Goal: Transaction & Acquisition: Purchase product/service

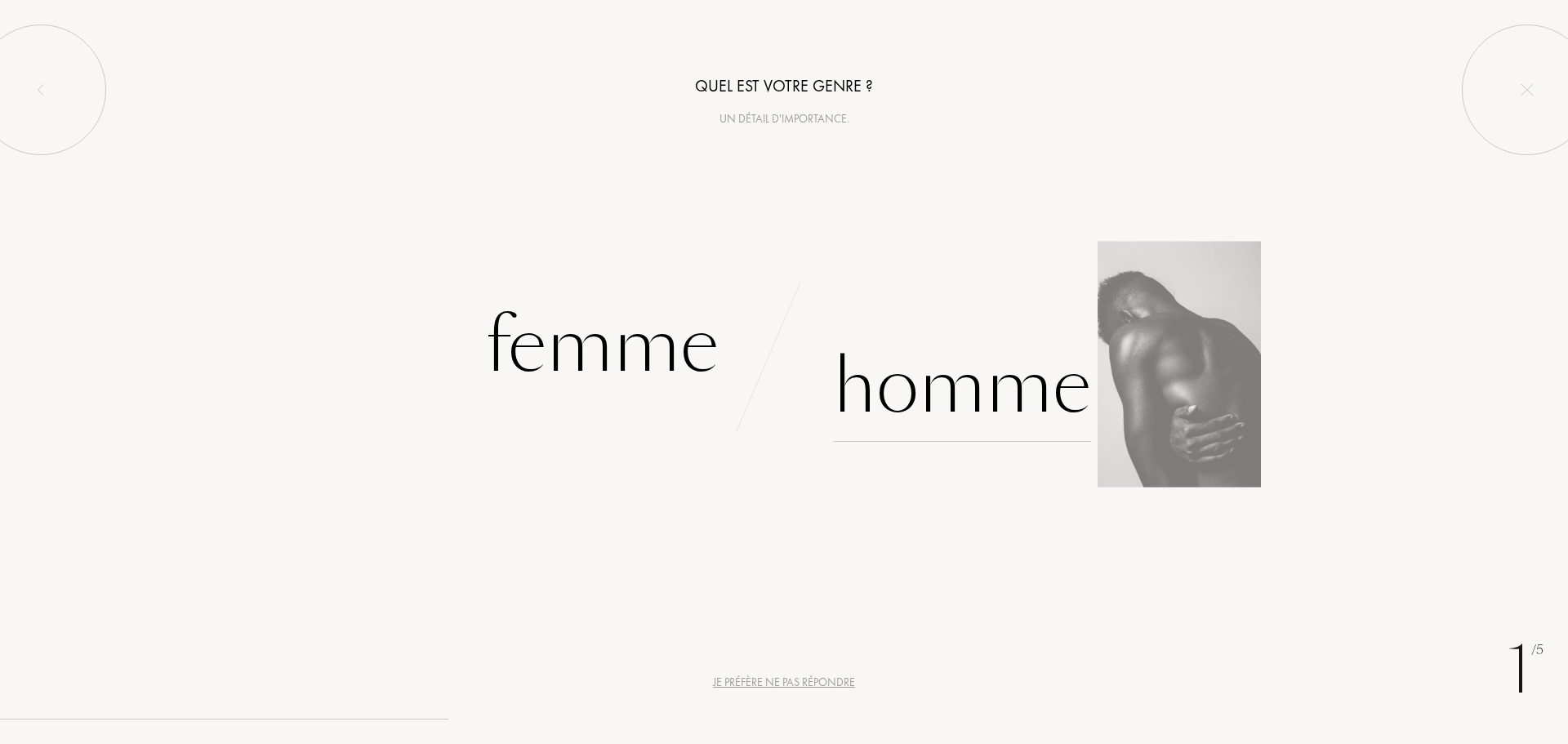
click at [954, 392] on div "Homme" at bounding box center [962, 386] width 258 height 110
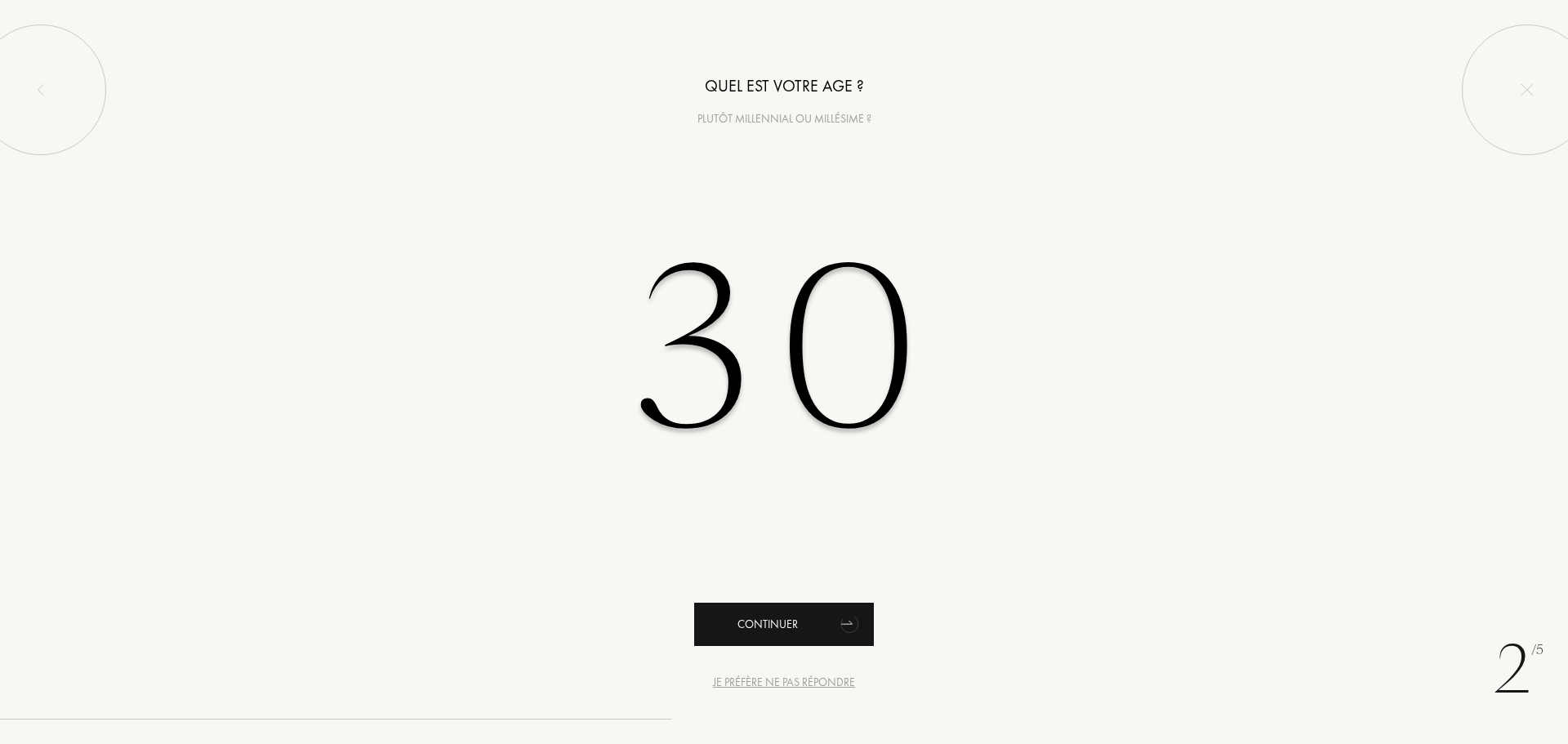
type input "30"
click at [771, 640] on div "Continuer" at bounding box center [783, 625] width 179 height 44
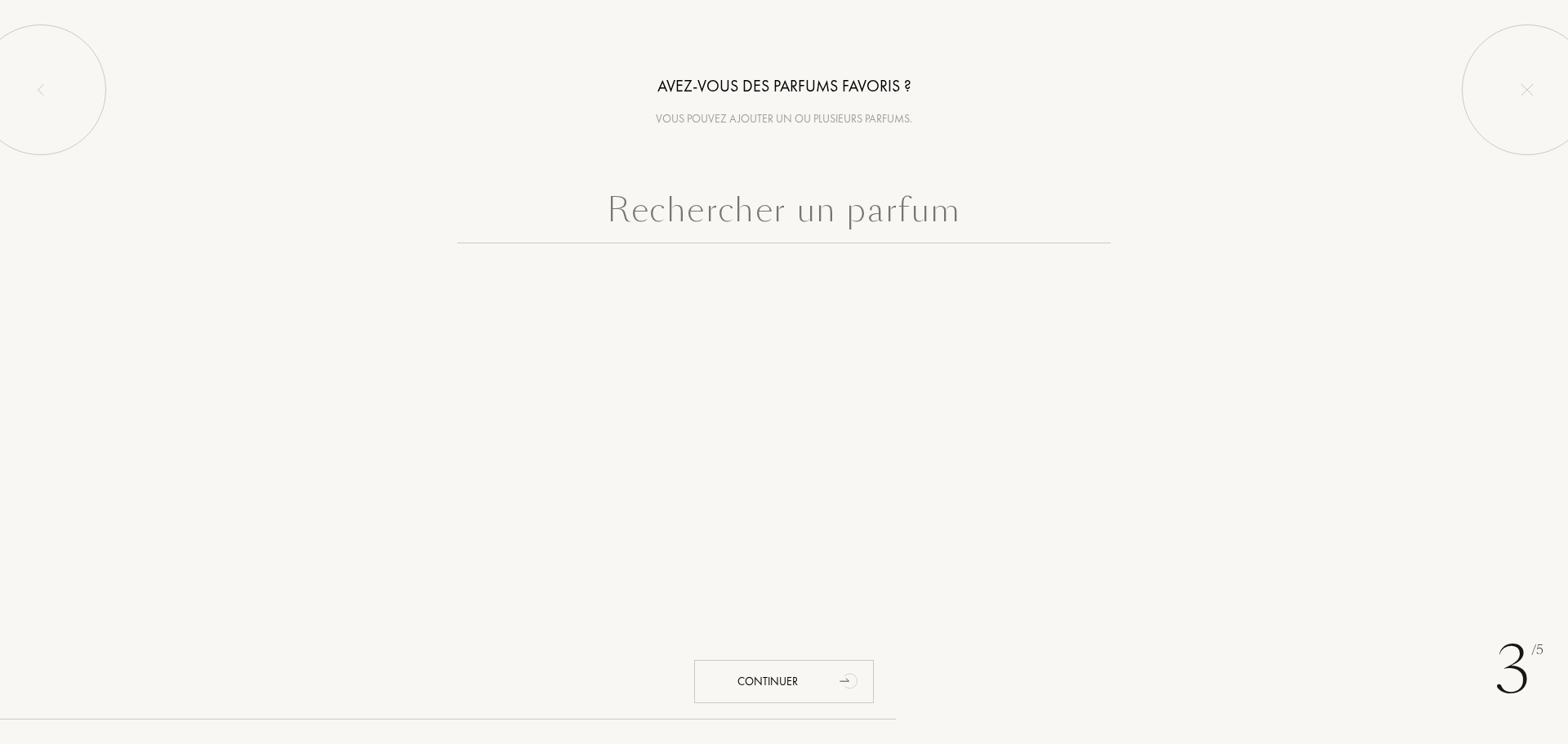
click at [748, 228] on input "text" at bounding box center [783, 214] width 653 height 59
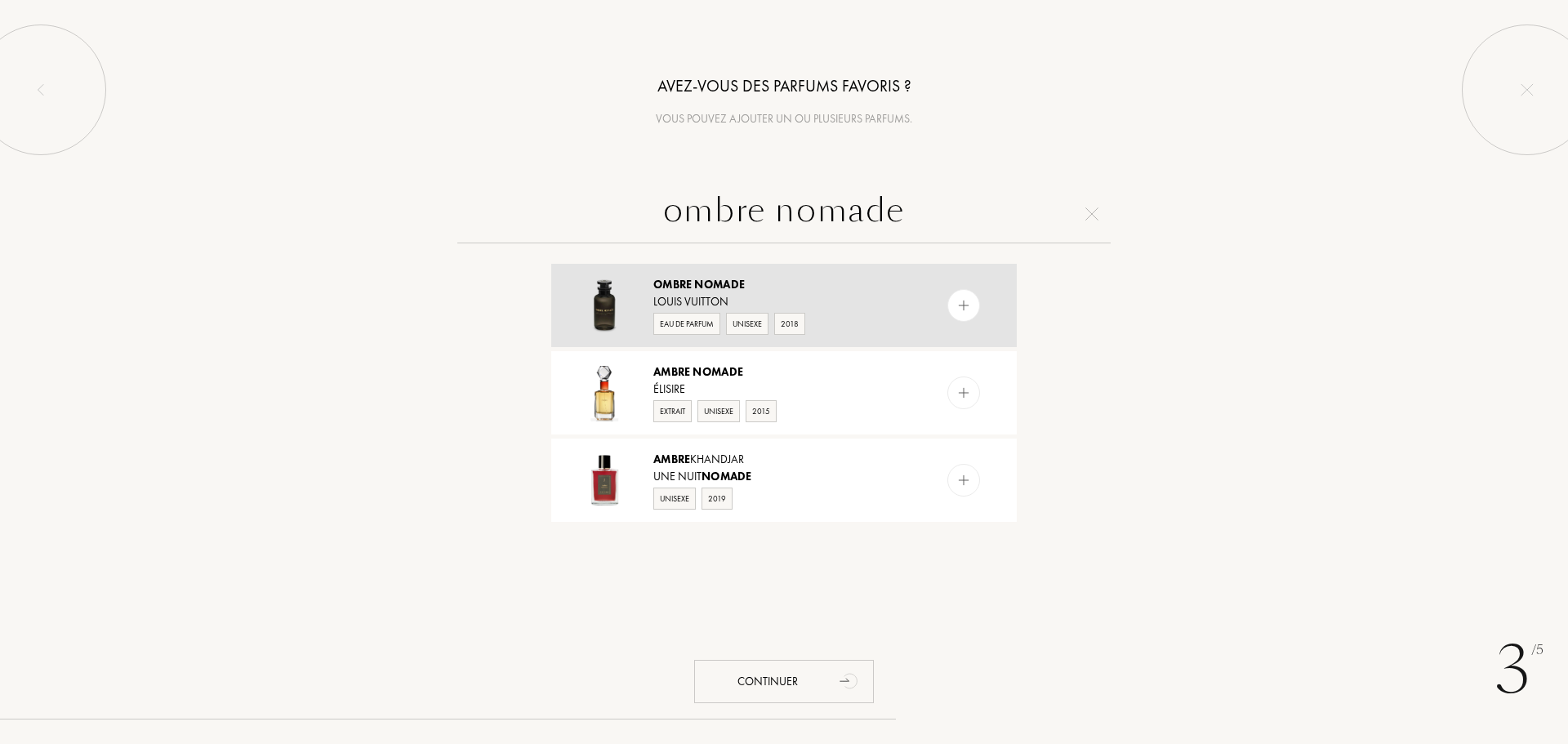
type input "ombre nomade"
click at [959, 304] on img at bounding box center [963, 305] width 15 height 15
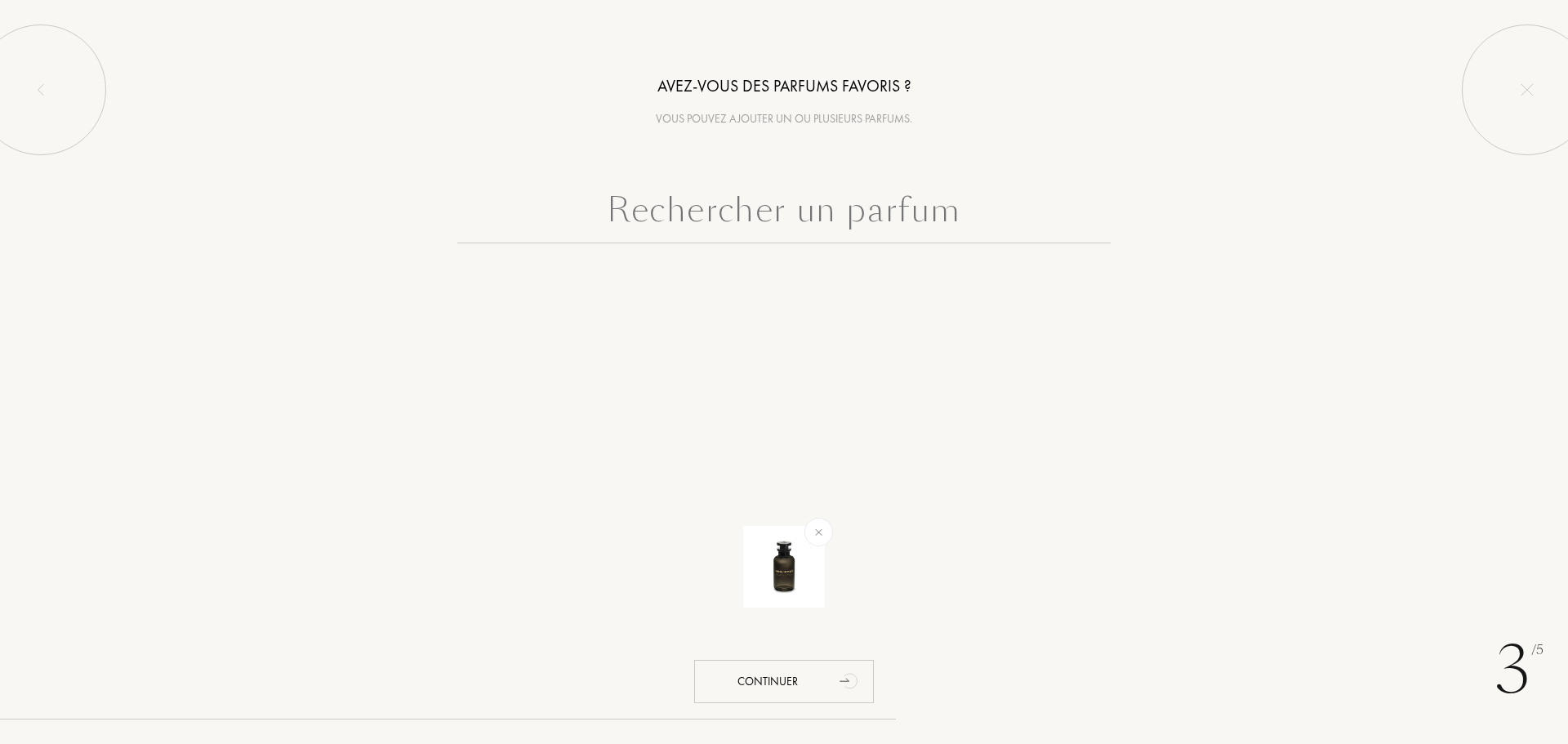
click at [962, 216] on input "text" at bounding box center [783, 214] width 653 height 59
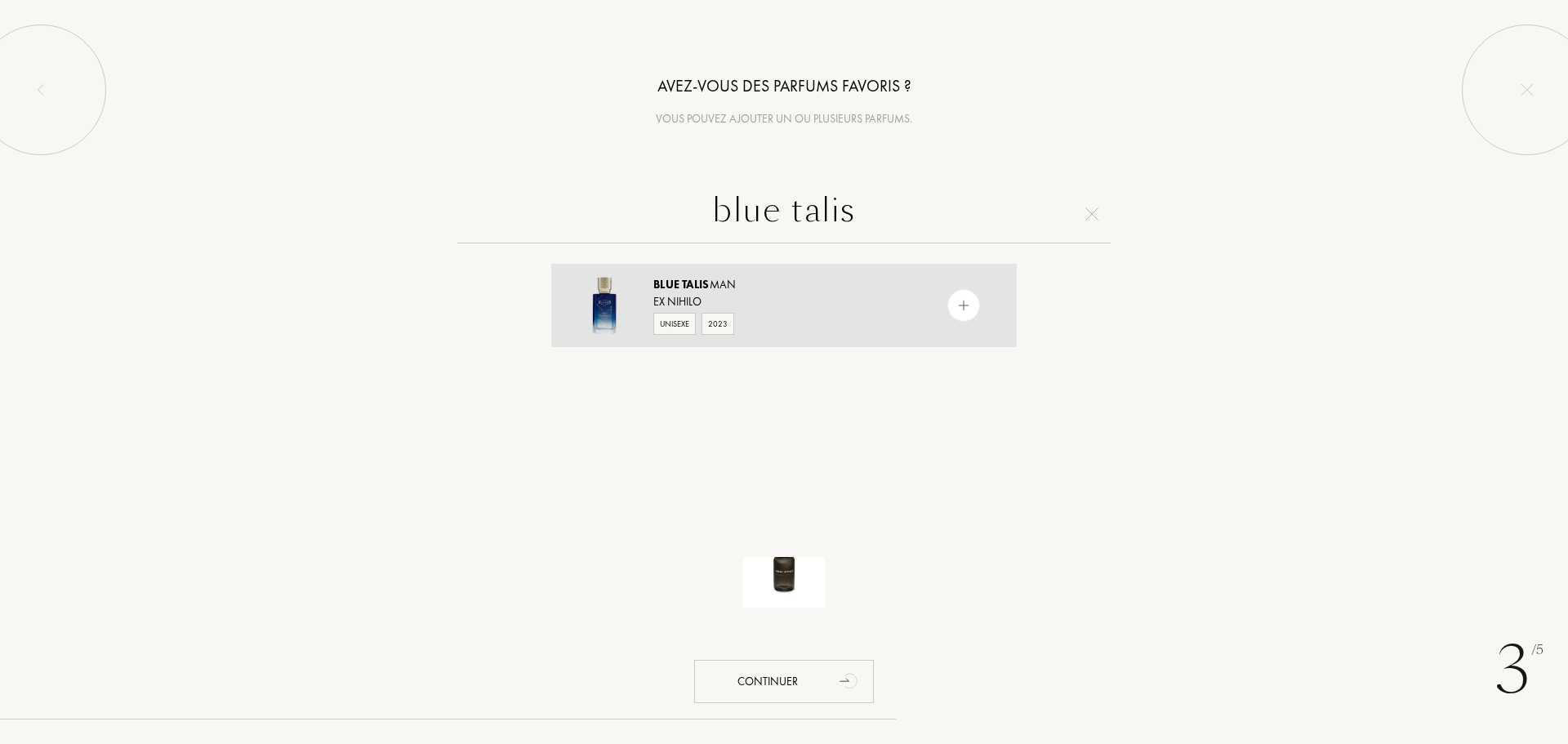
type input "blue talis"
click at [962, 306] on img at bounding box center [963, 305] width 15 height 15
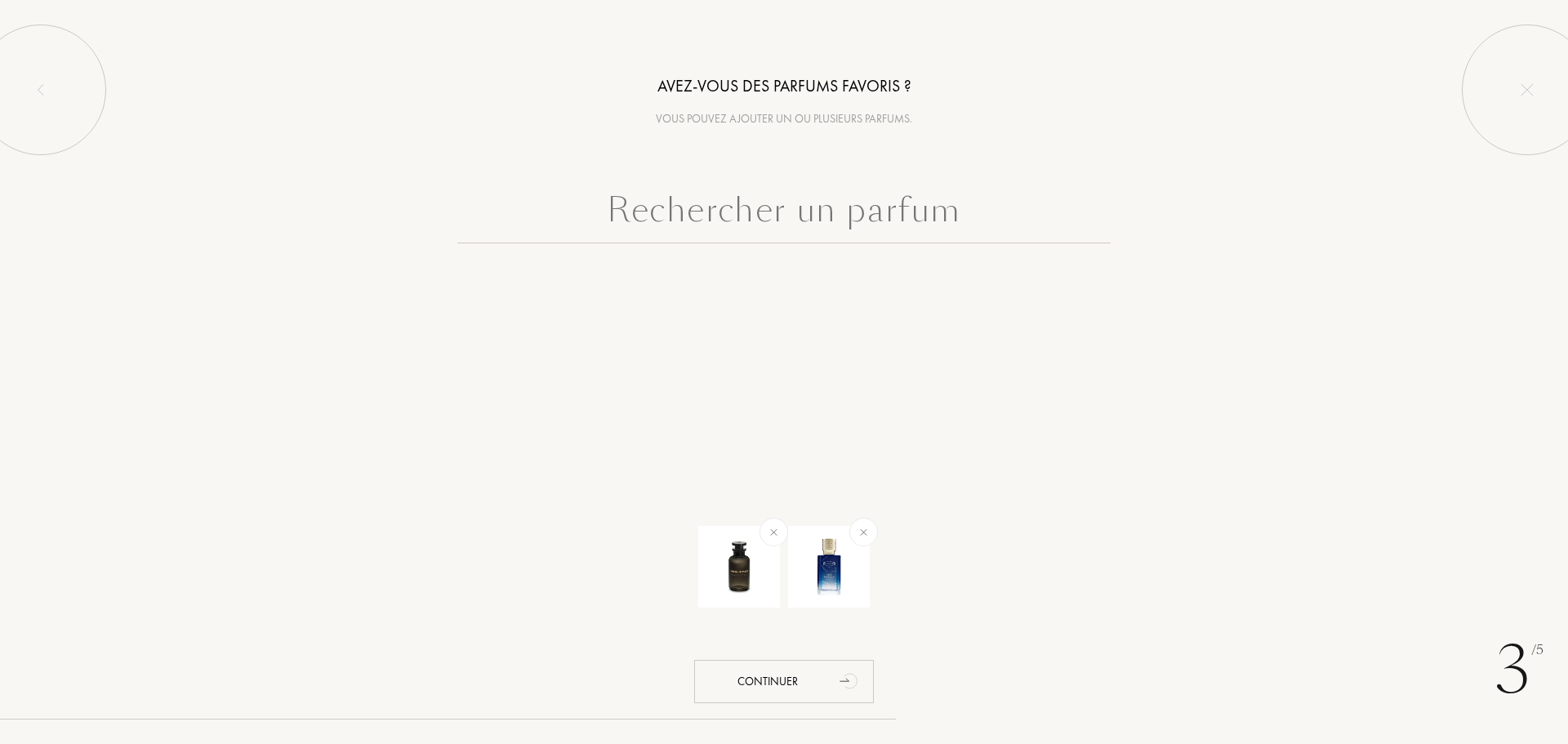
click at [964, 212] on input "text" at bounding box center [783, 214] width 653 height 59
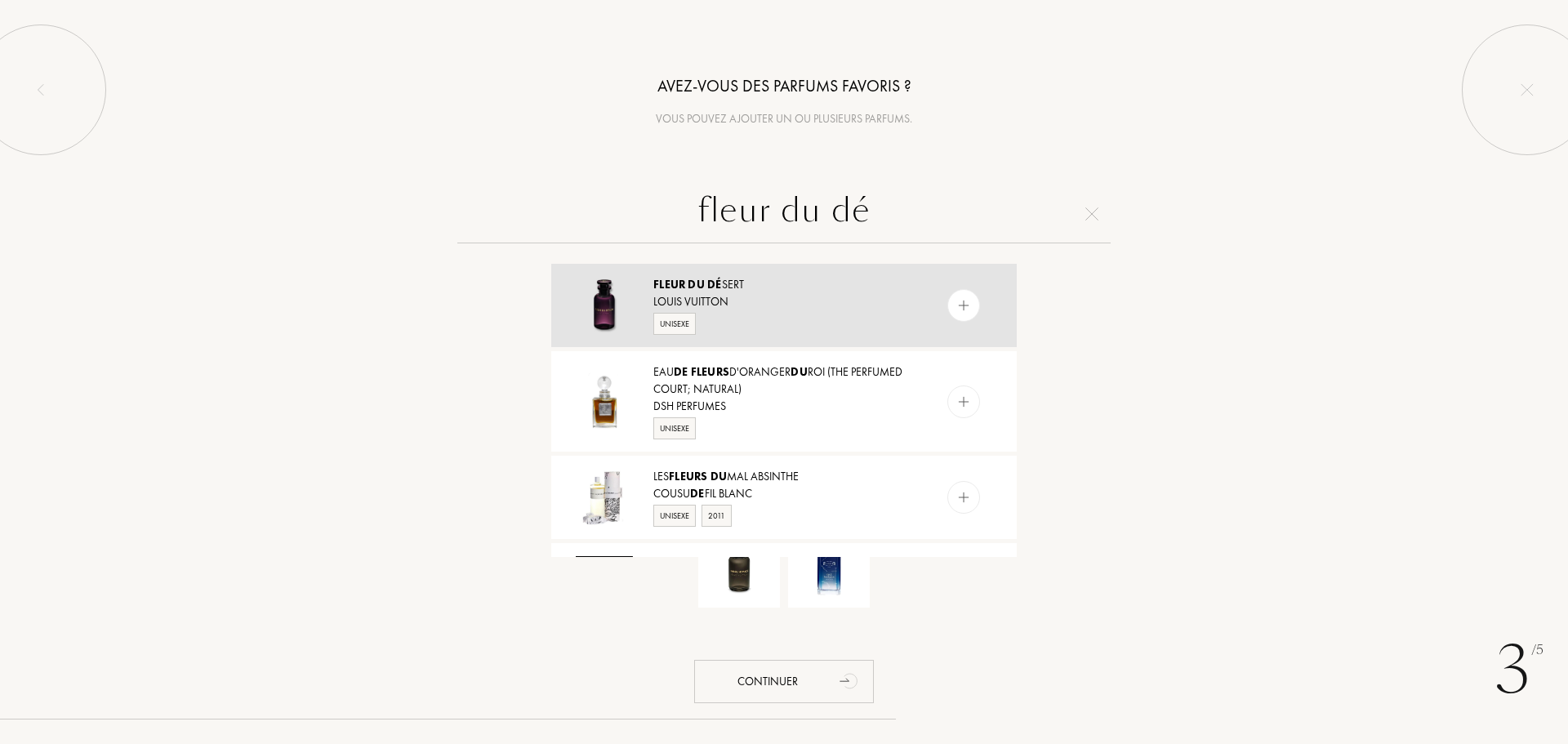
type input "fleur du dé"
click at [956, 301] on img at bounding box center [963, 305] width 15 height 15
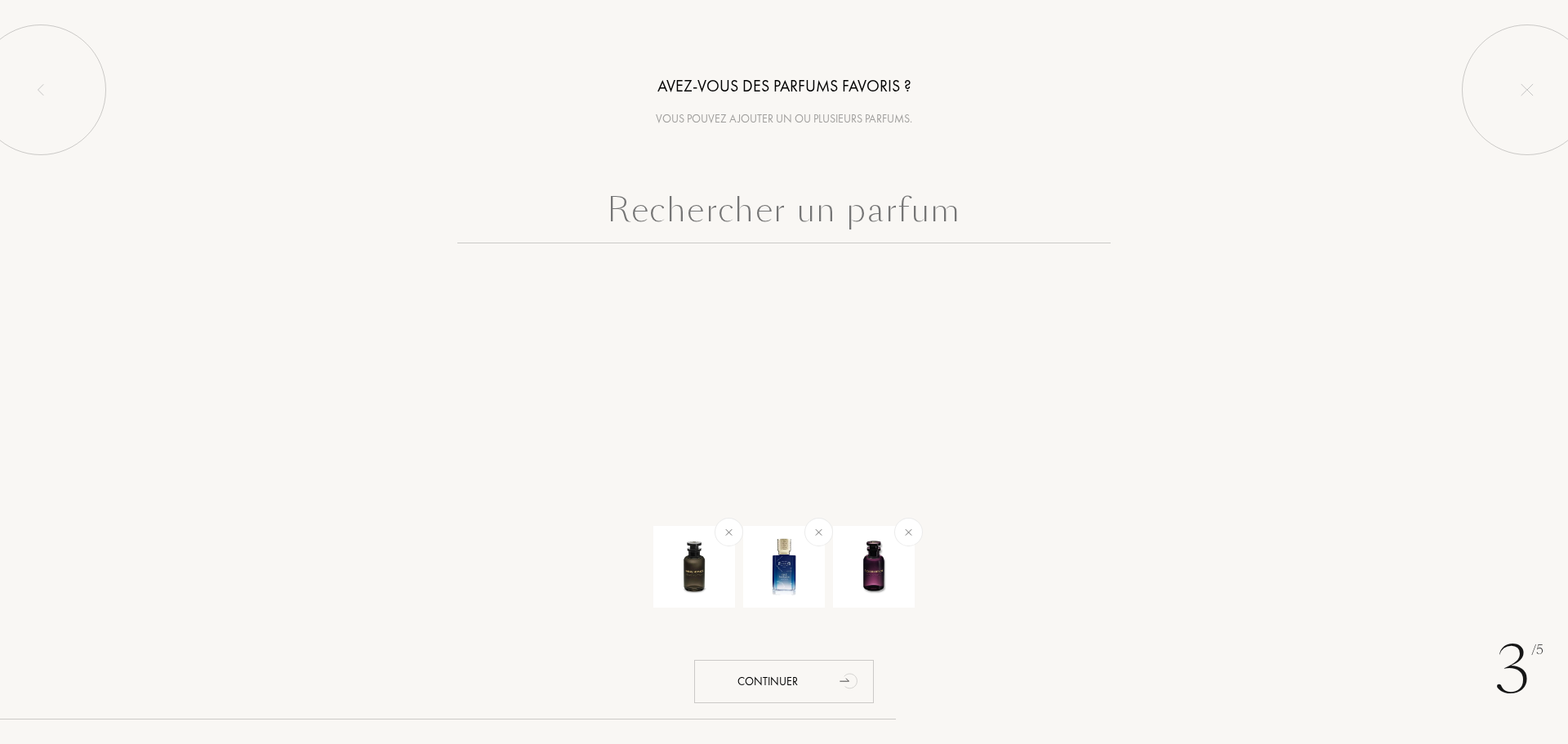
click at [952, 211] on input "text" at bounding box center [783, 214] width 653 height 59
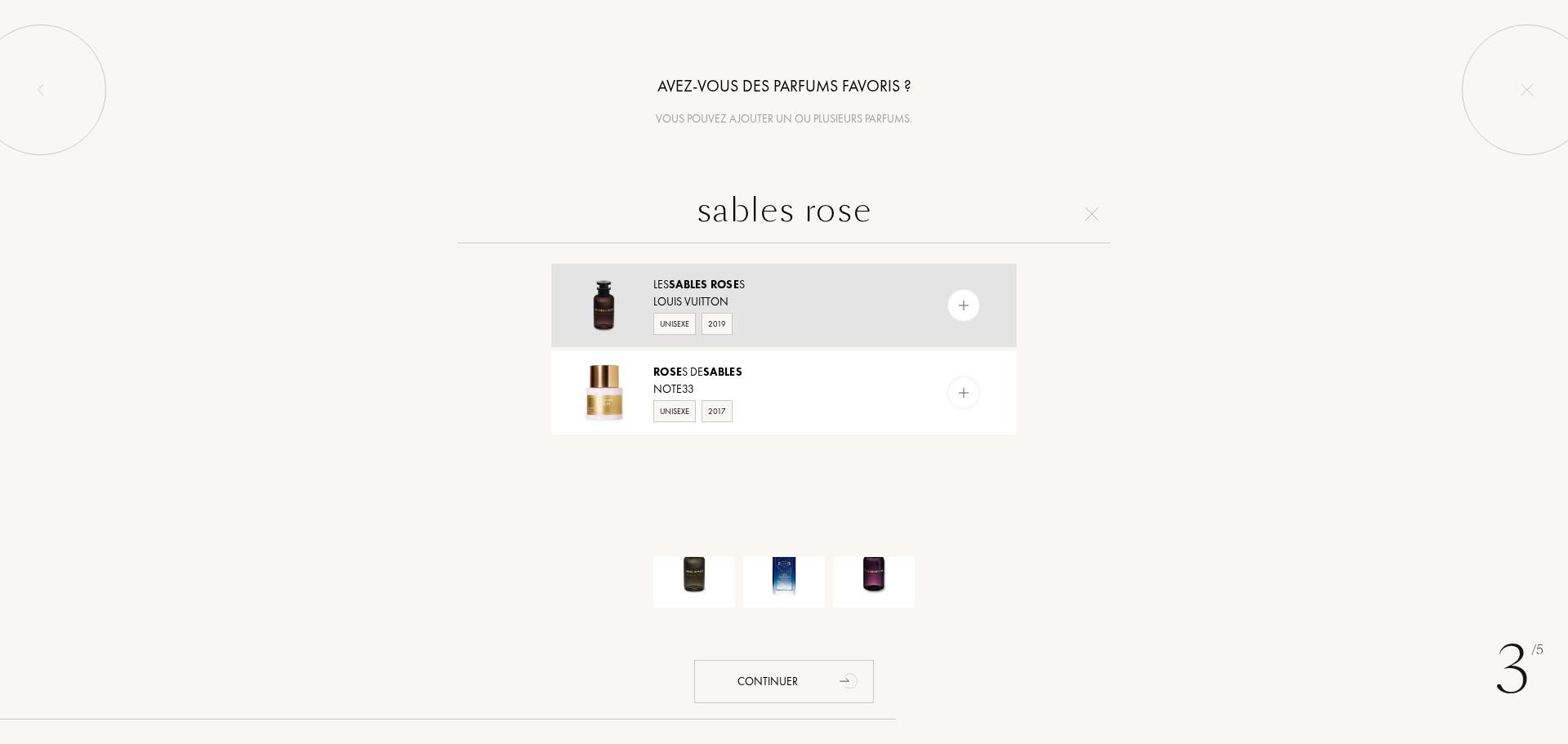
type input "sables rose"
click at [968, 303] on img at bounding box center [963, 305] width 15 height 15
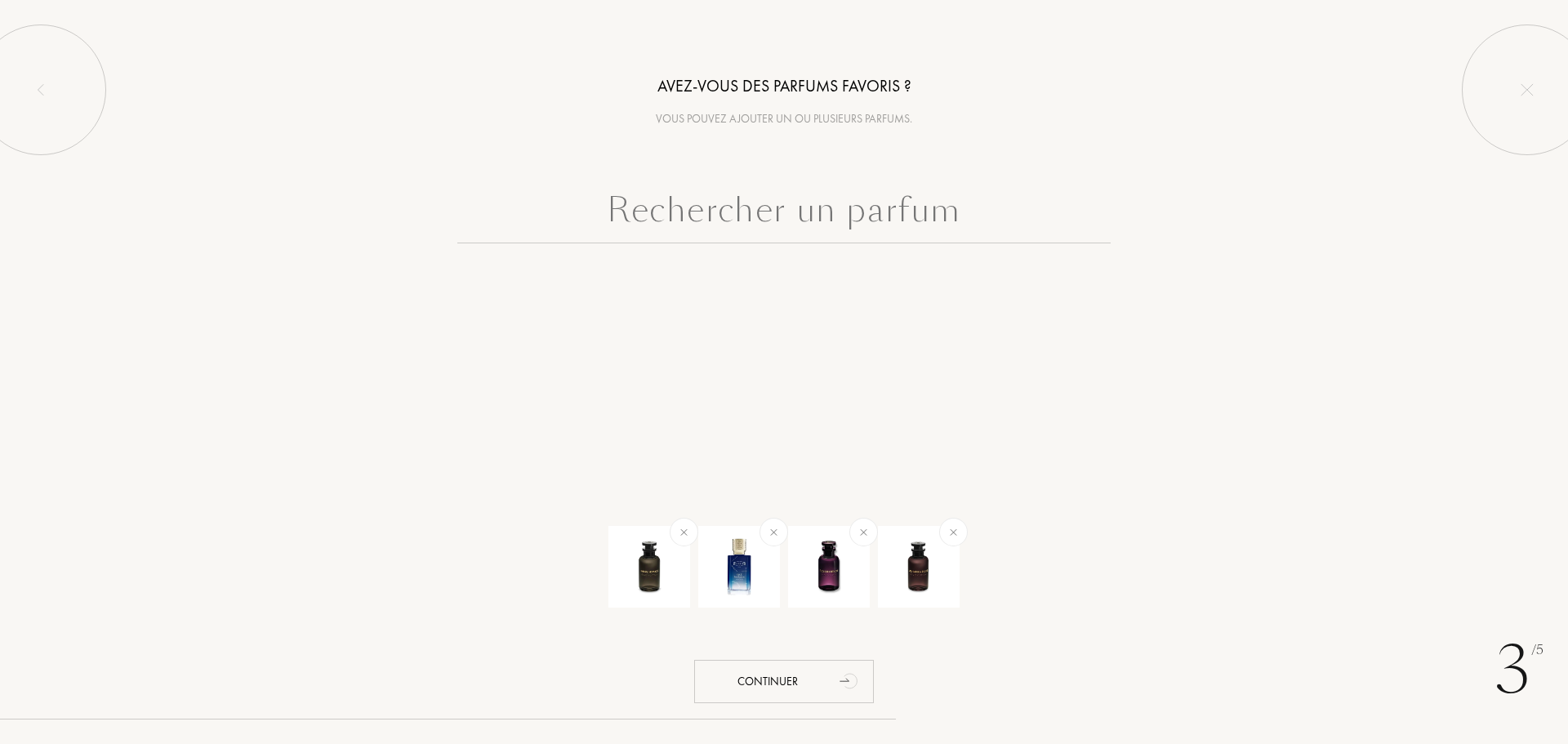
click at [941, 210] on input "text" at bounding box center [783, 214] width 653 height 59
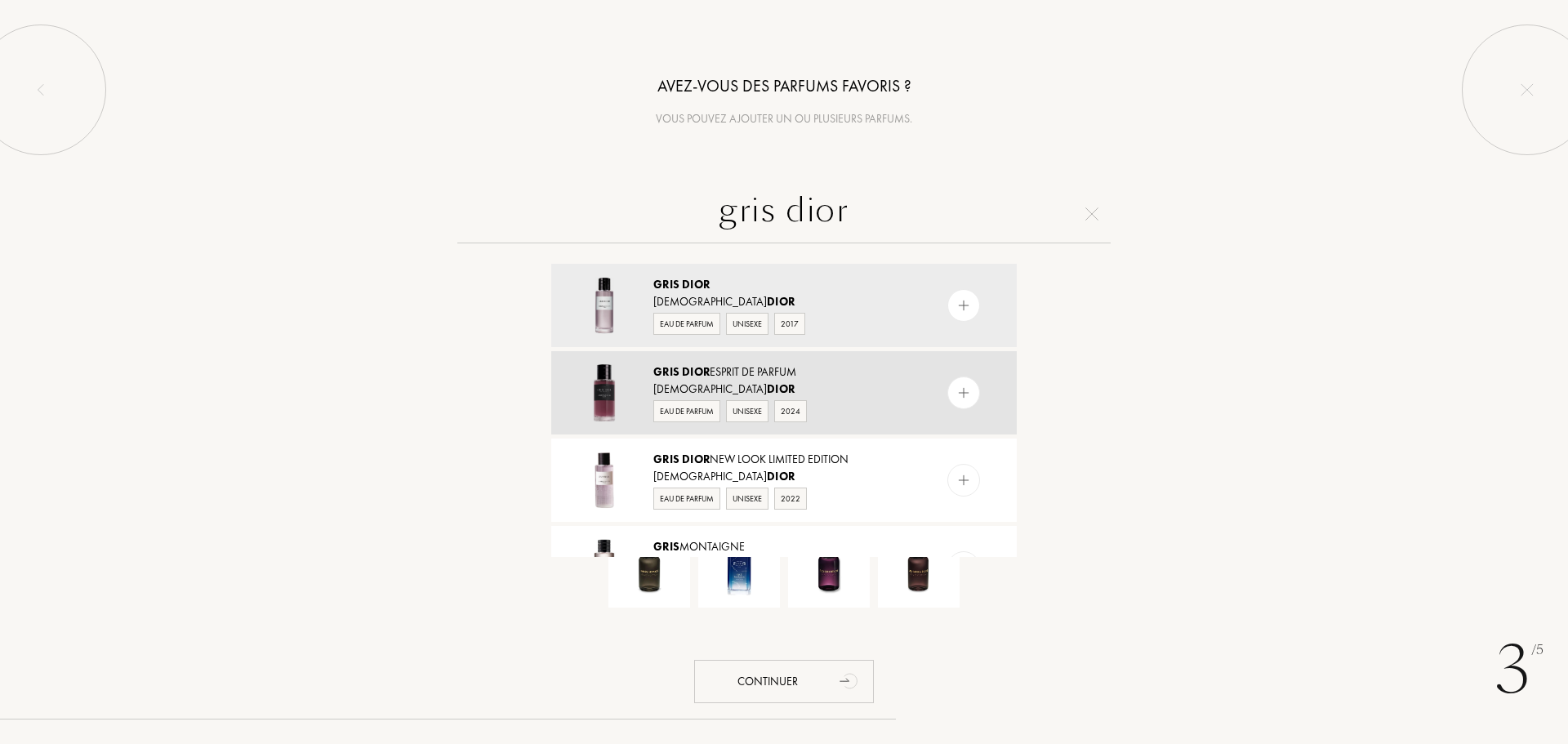
type input "gris dior"
click at [965, 396] on img at bounding box center [963, 392] width 15 height 15
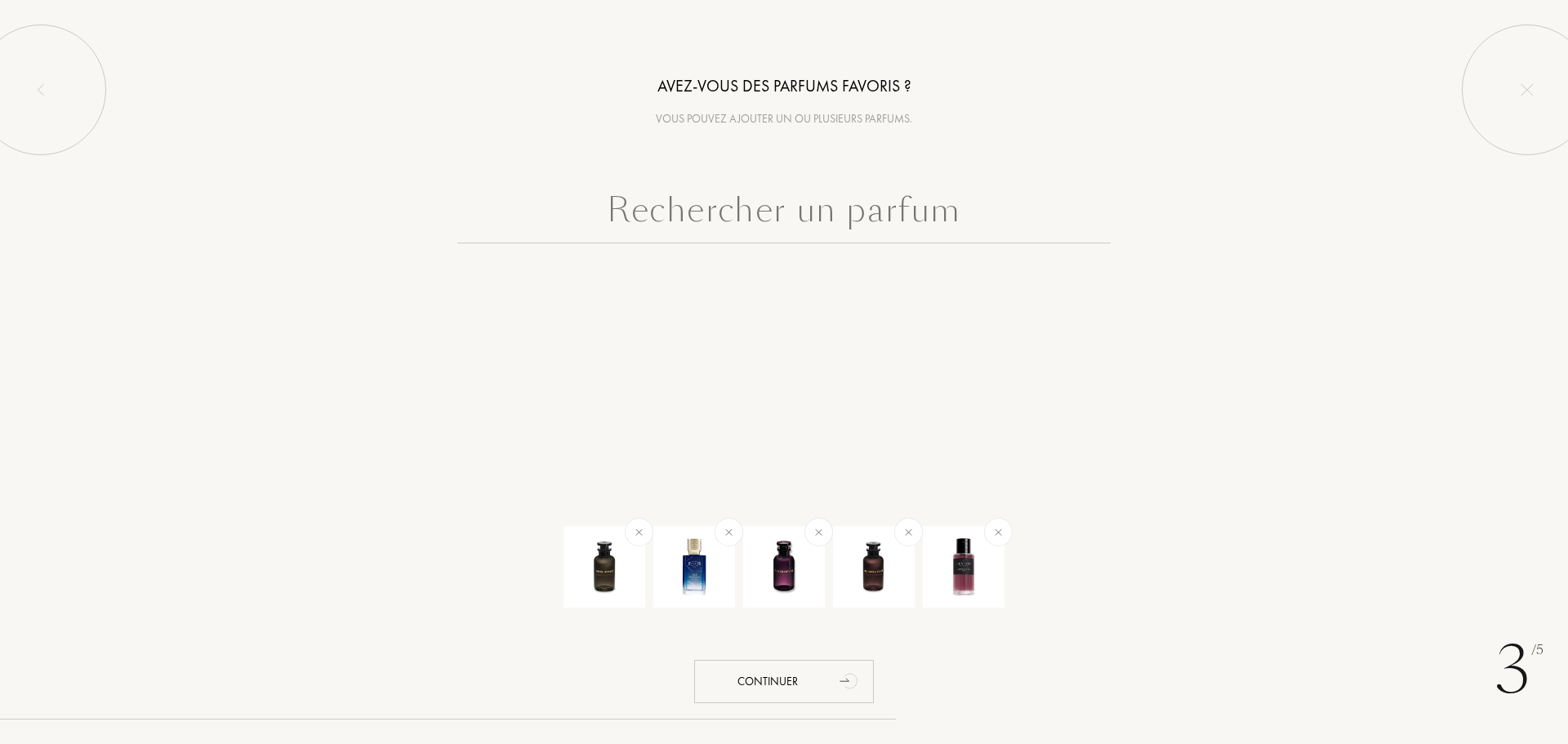
click at [949, 215] on input "text" at bounding box center [783, 214] width 653 height 59
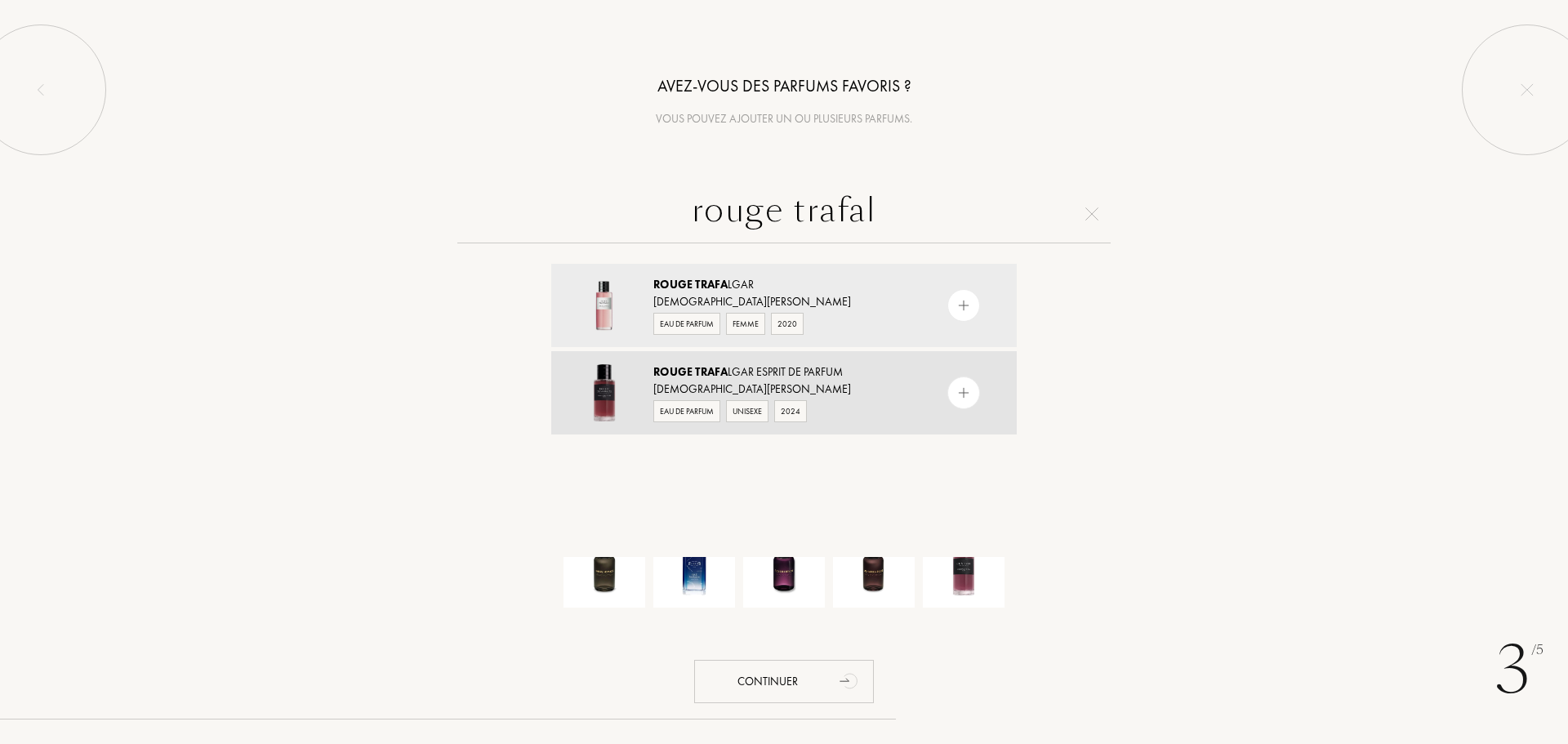
type input "rouge trafal"
click at [968, 397] on img at bounding box center [963, 392] width 15 height 15
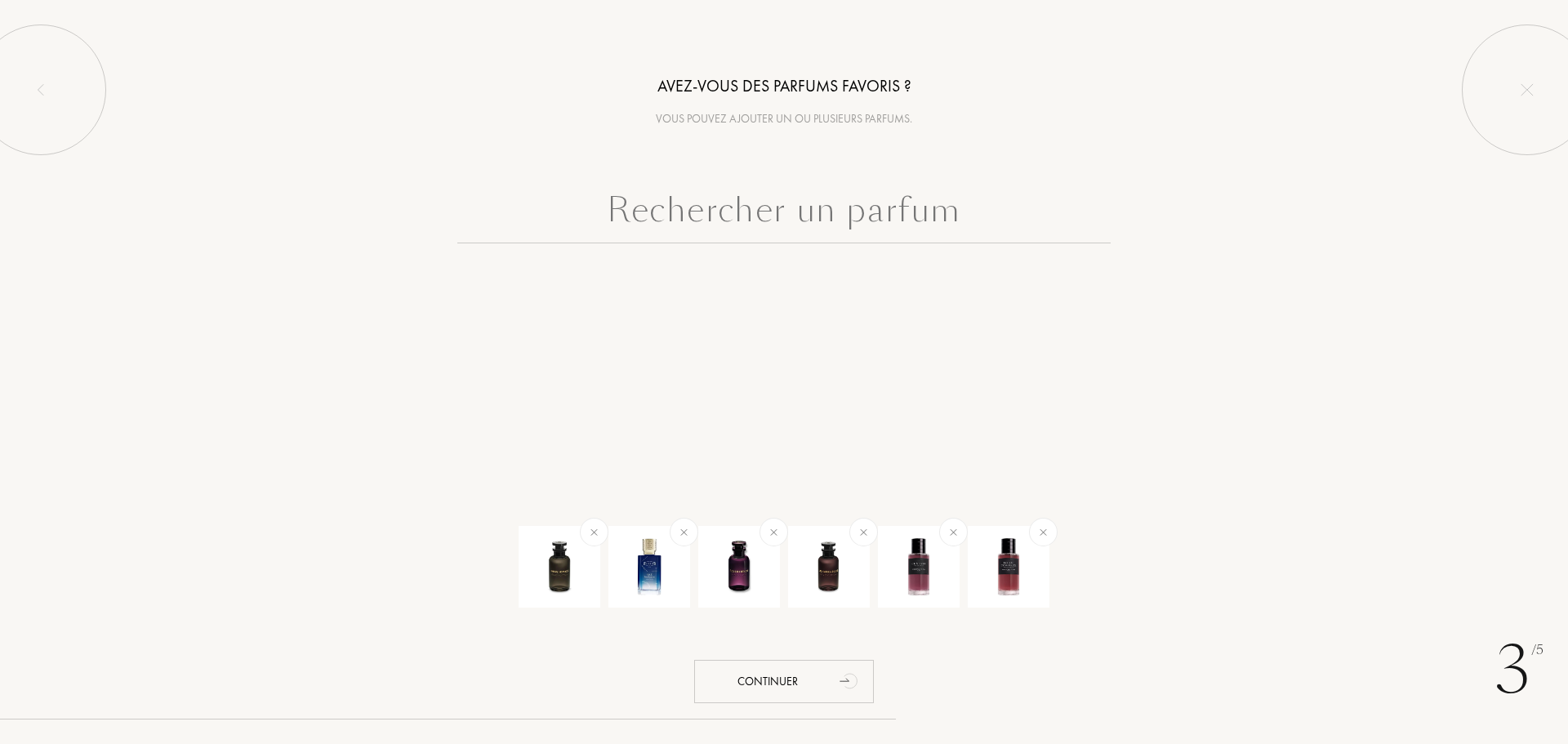
click at [902, 201] on input "text" at bounding box center [783, 214] width 653 height 59
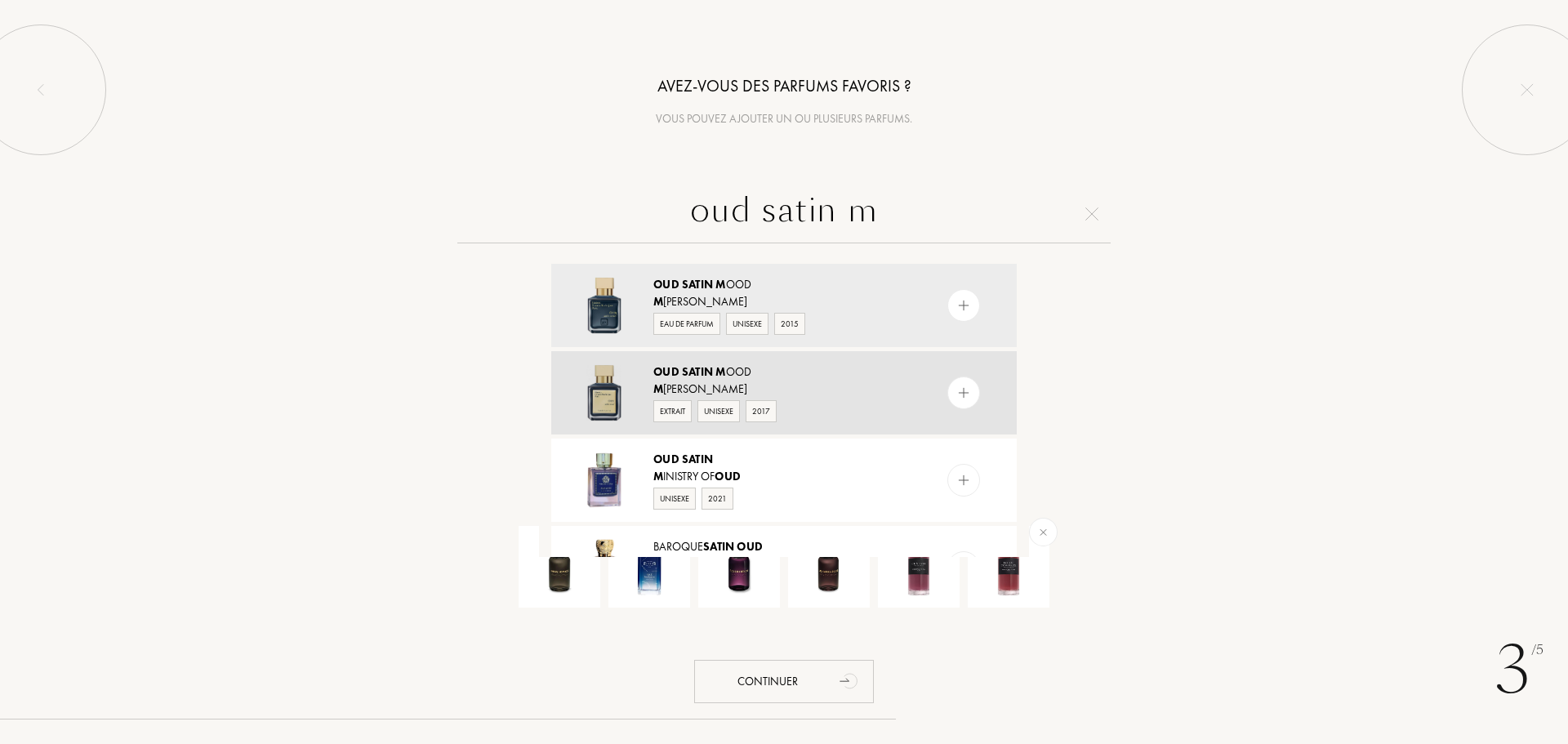
type input "oud satin m"
click at [965, 392] on img at bounding box center [963, 392] width 15 height 15
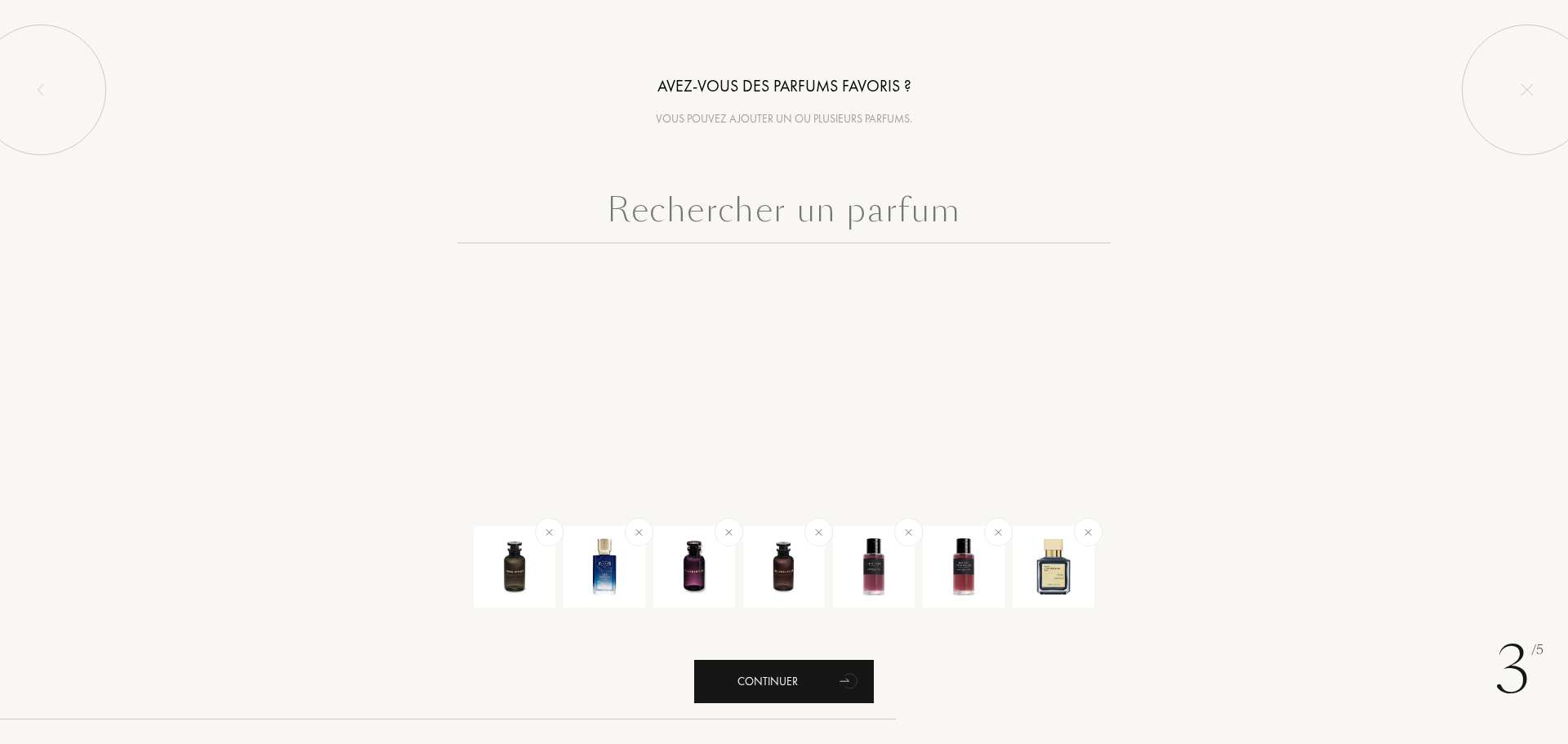
click at [755, 690] on div "Continuer" at bounding box center [783, 682] width 179 height 44
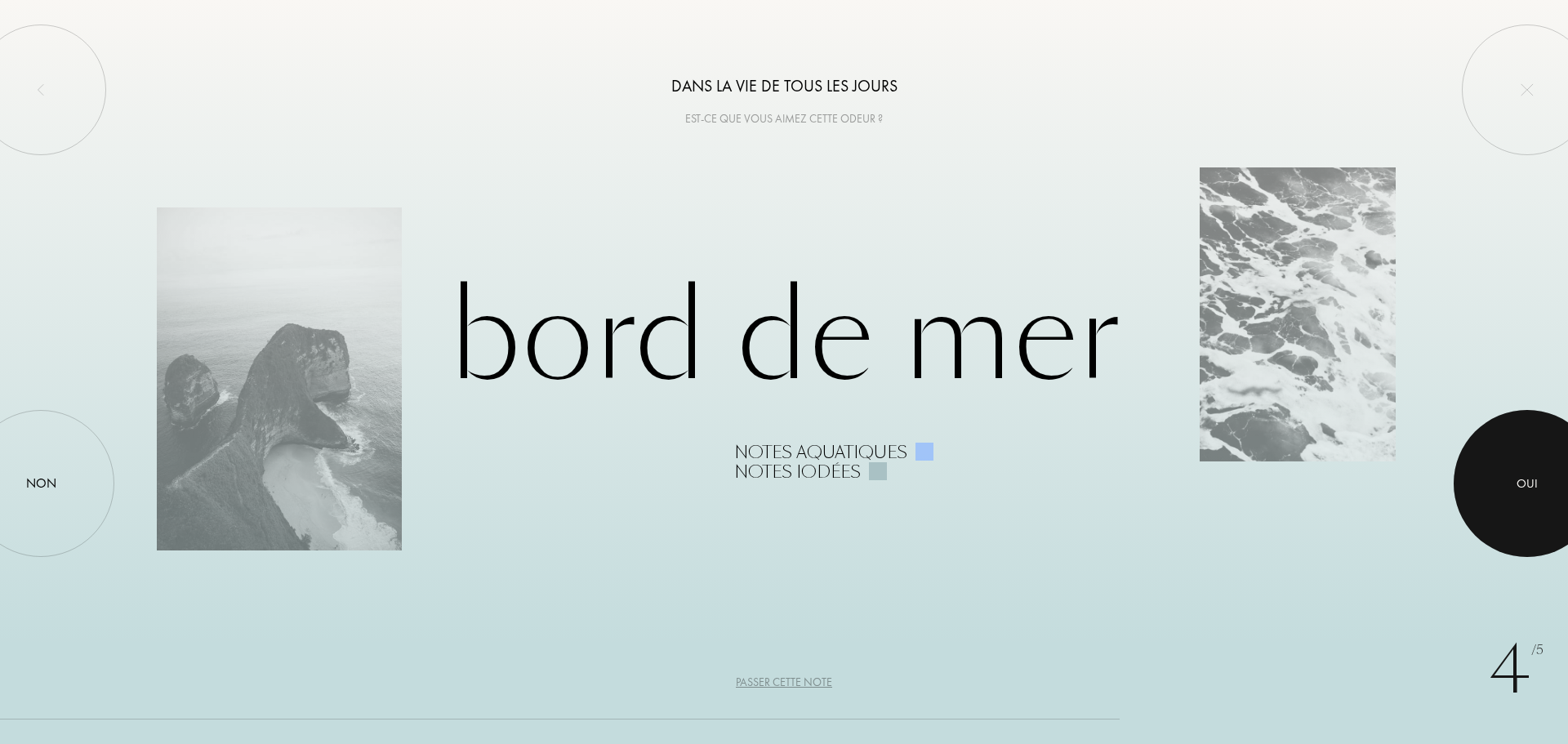
click at [1522, 502] on div at bounding box center [1526, 483] width 147 height 147
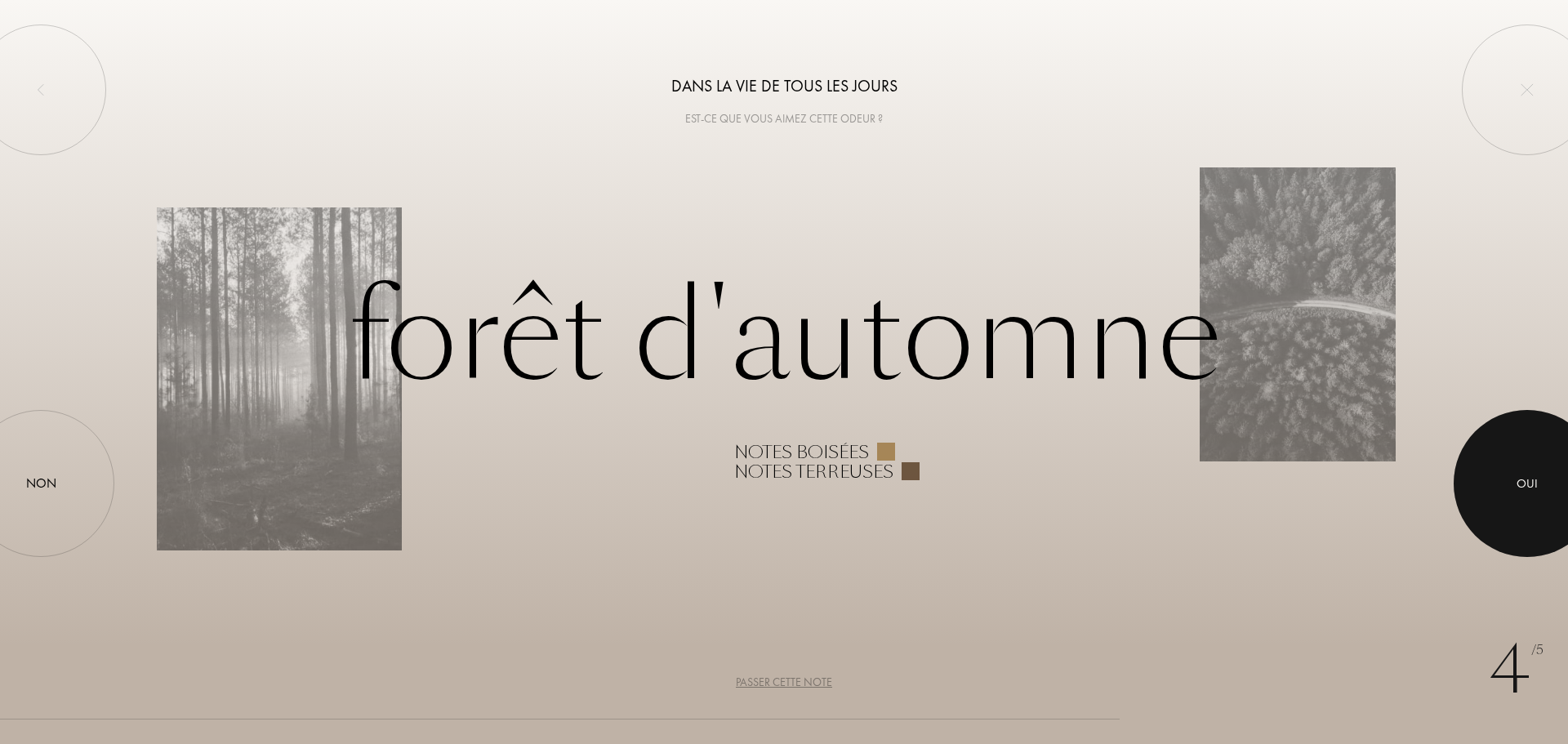
click at [1522, 502] on div at bounding box center [1526, 483] width 147 height 147
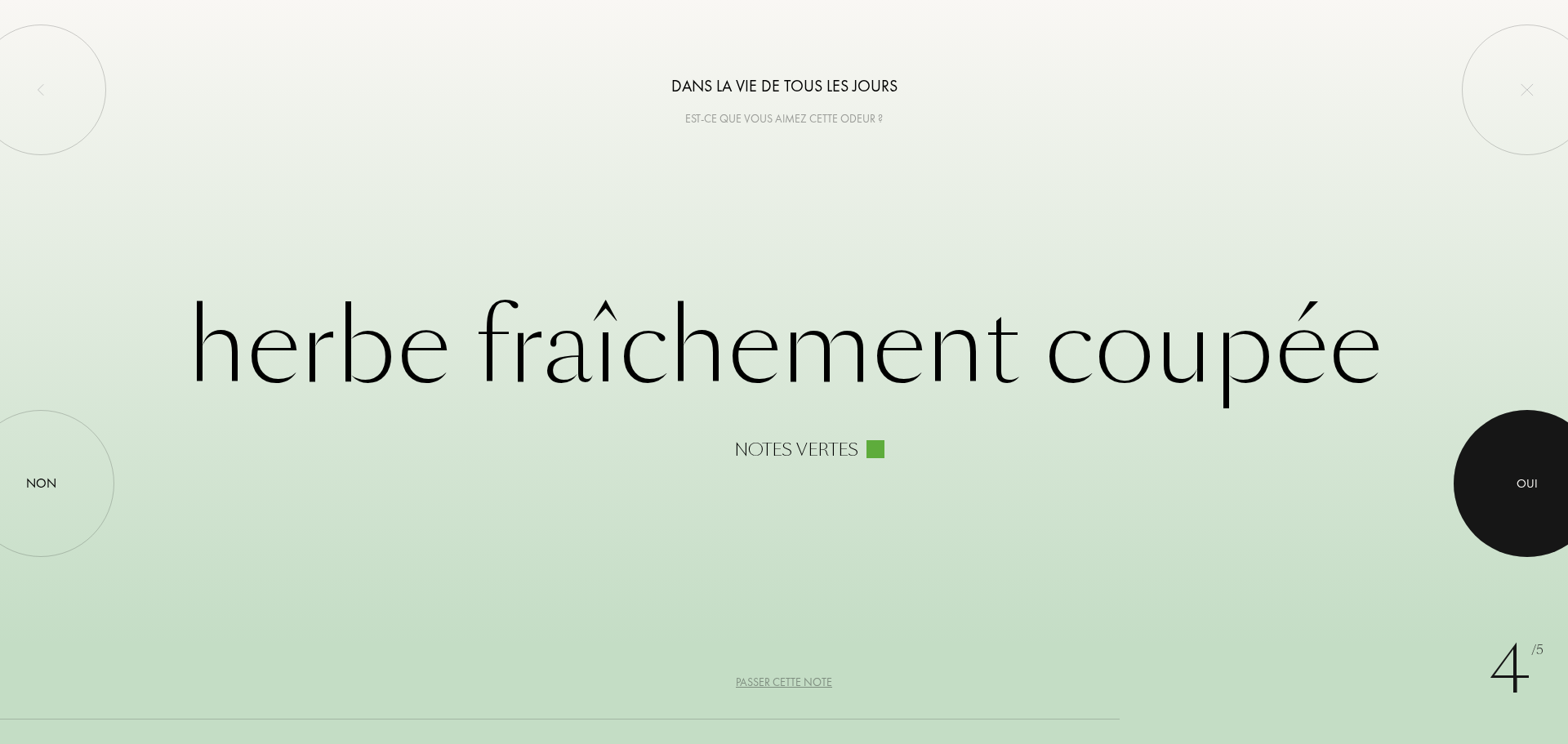
click at [1522, 502] on div at bounding box center [1526, 483] width 147 height 147
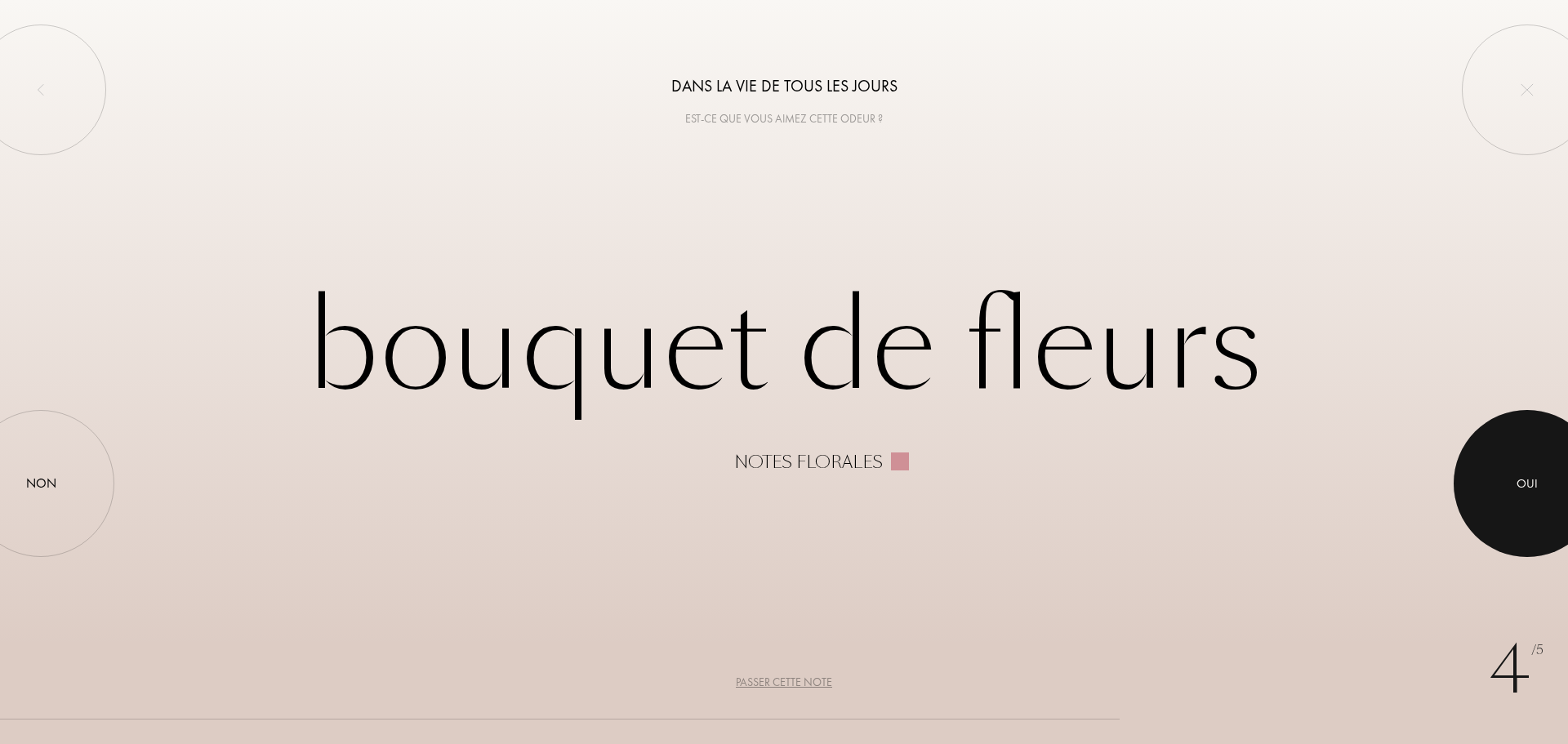
click at [1522, 498] on div at bounding box center [1526, 483] width 147 height 147
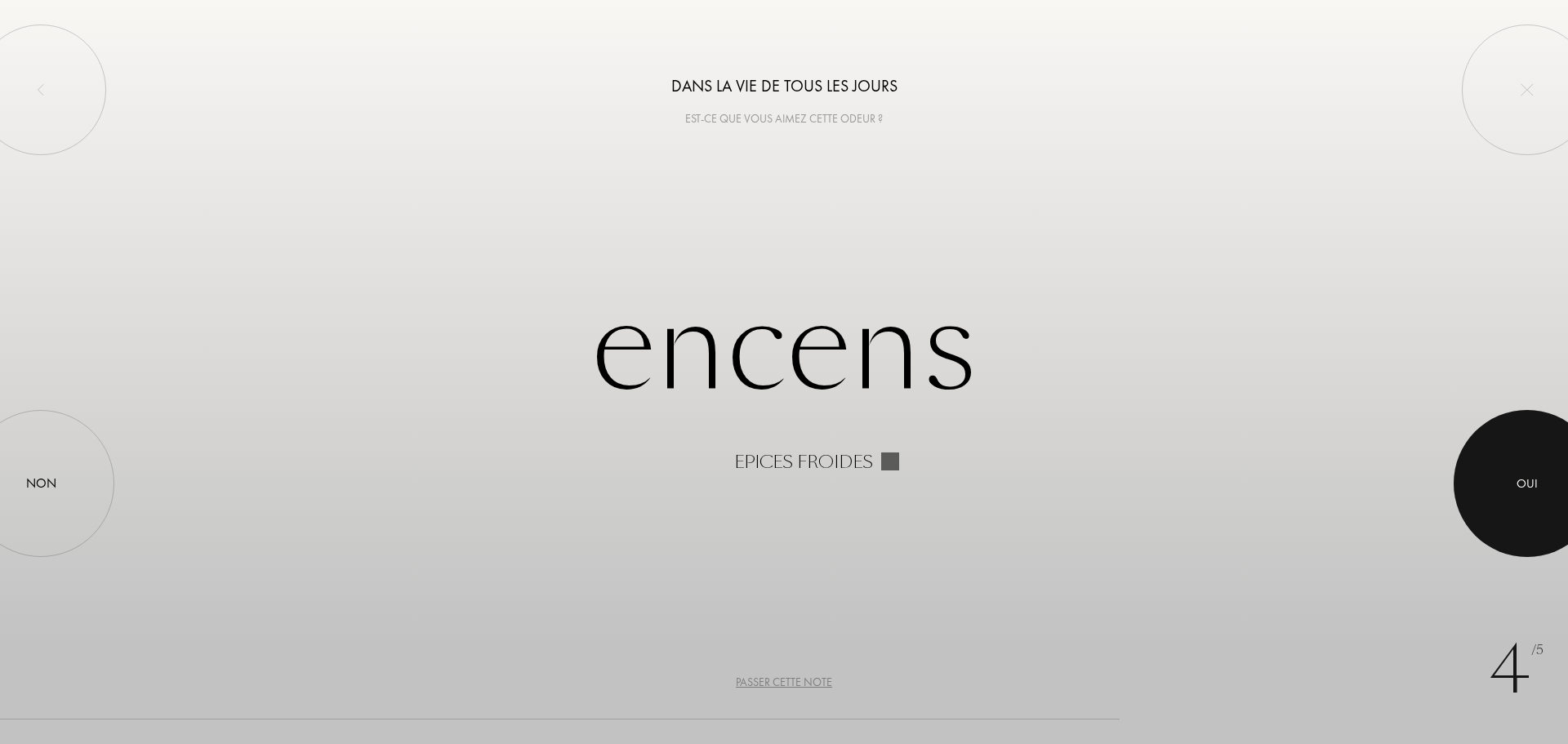
click at [1529, 494] on div at bounding box center [1526, 483] width 147 height 147
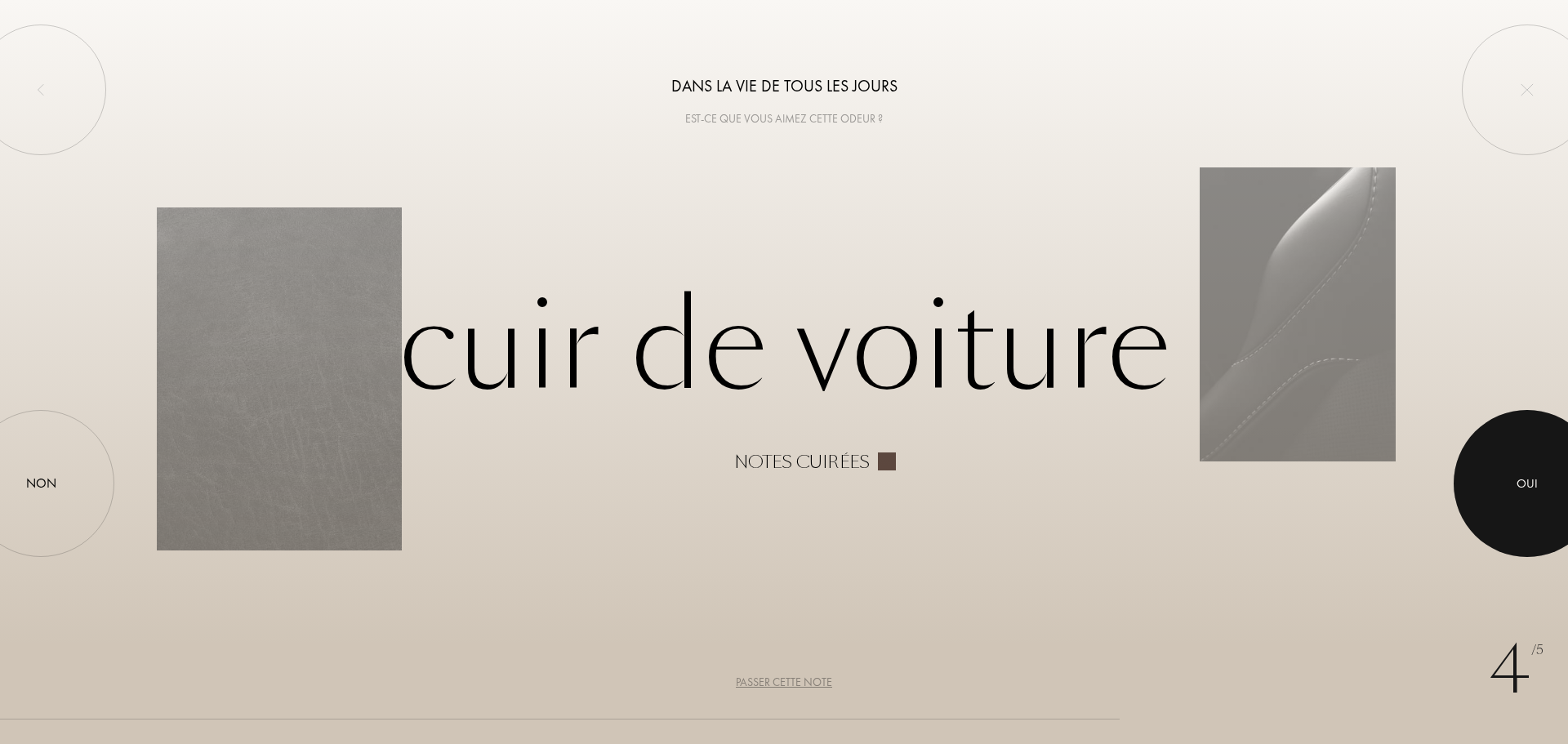
click at [1528, 493] on div "Oui" at bounding box center [1526, 484] width 21 height 19
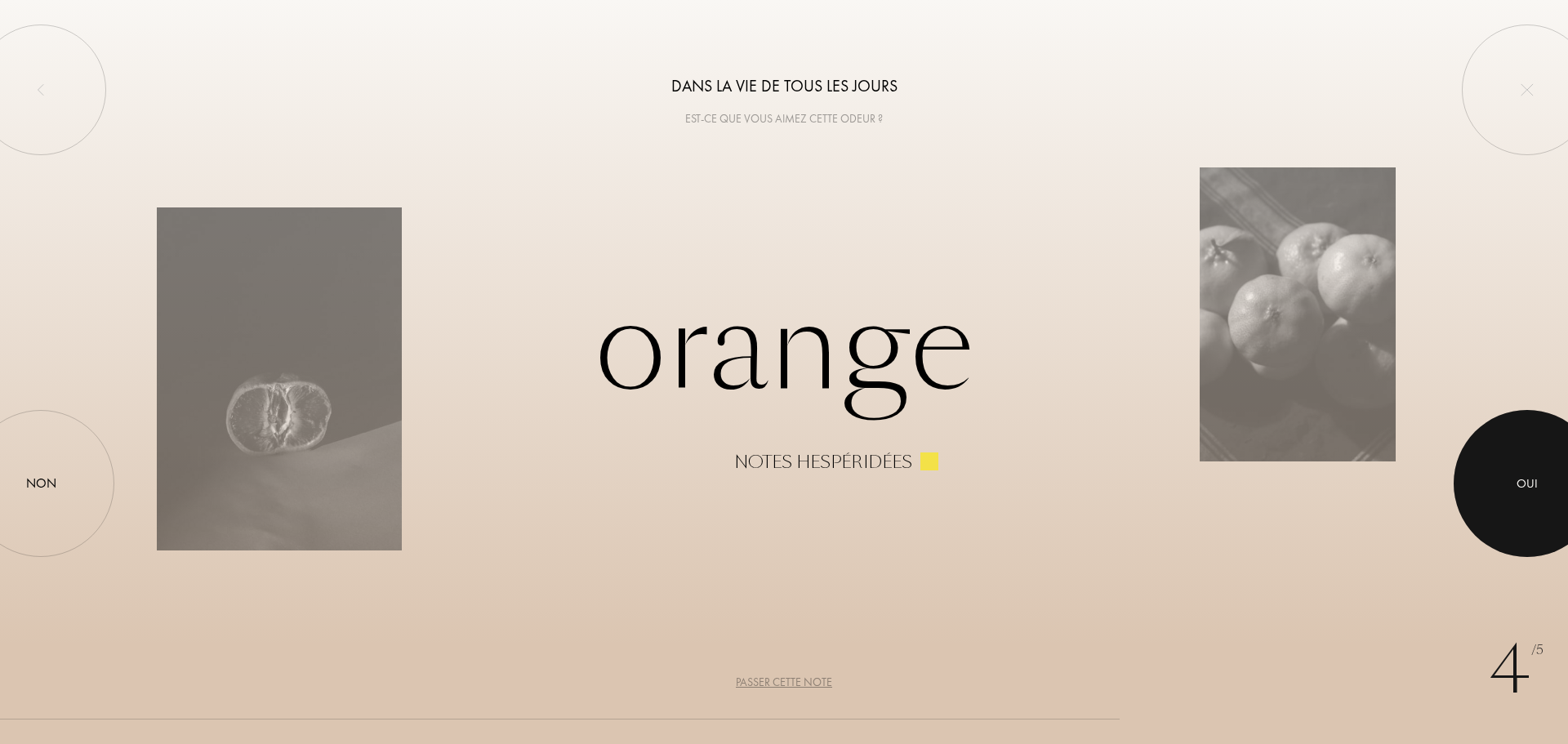
click at [1528, 493] on div "Oui" at bounding box center [1526, 484] width 21 height 19
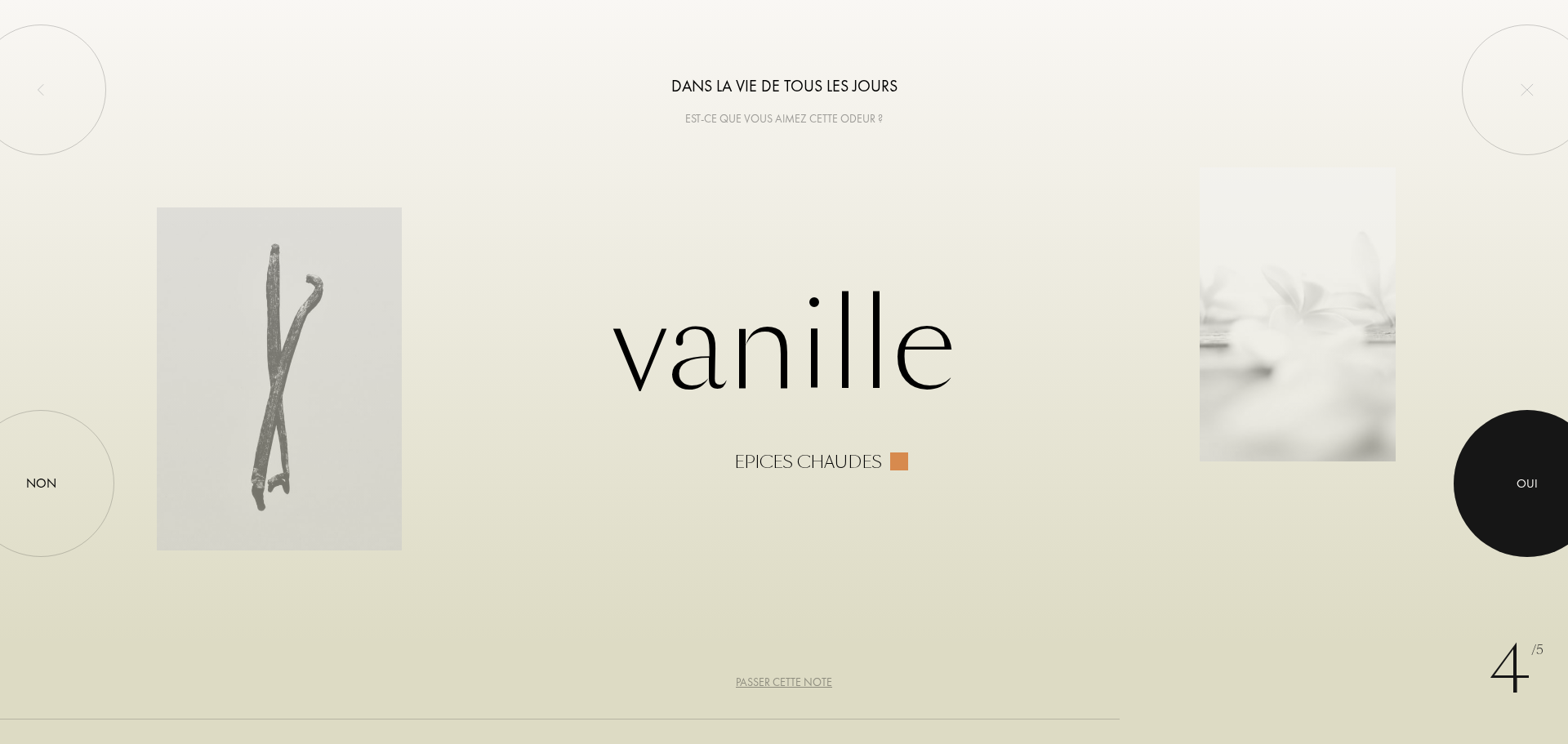
click at [1528, 493] on div "Oui" at bounding box center [1526, 484] width 21 height 19
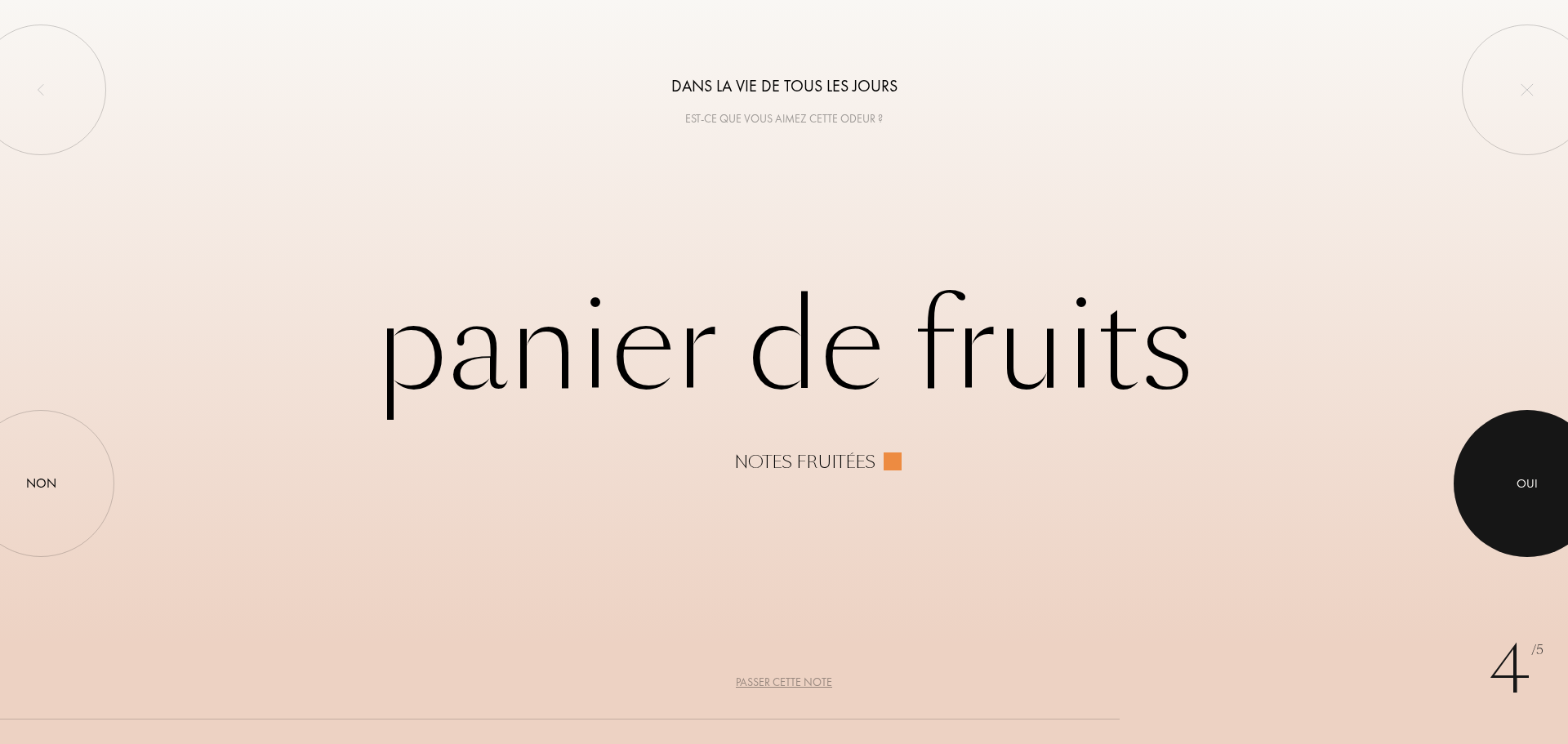
click at [1528, 493] on div "Oui" at bounding box center [1526, 484] width 21 height 19
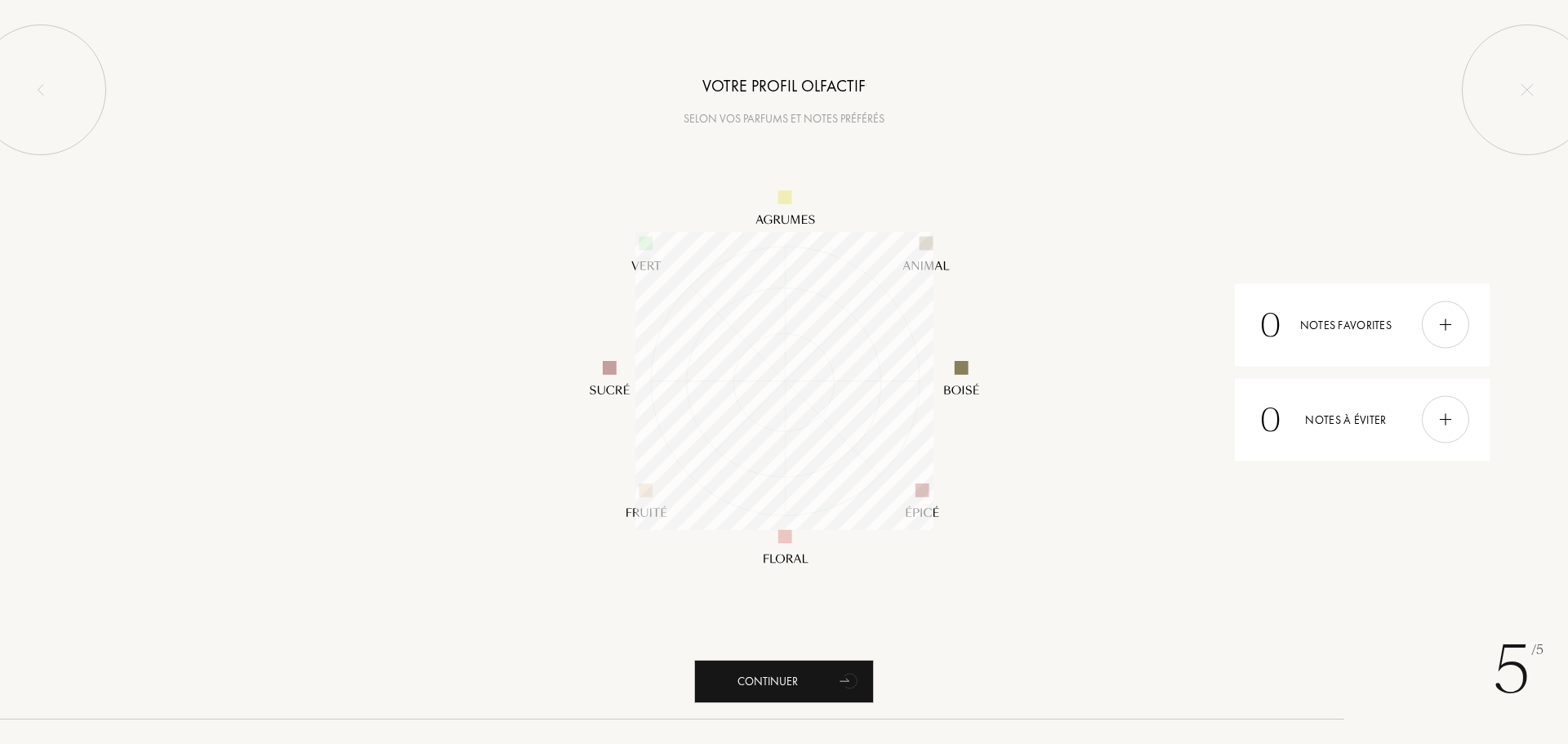
scroll to position [298, 298]
click at [810, 687] on div "Continuer" at bounding box center [783, 682] width 179 height 44
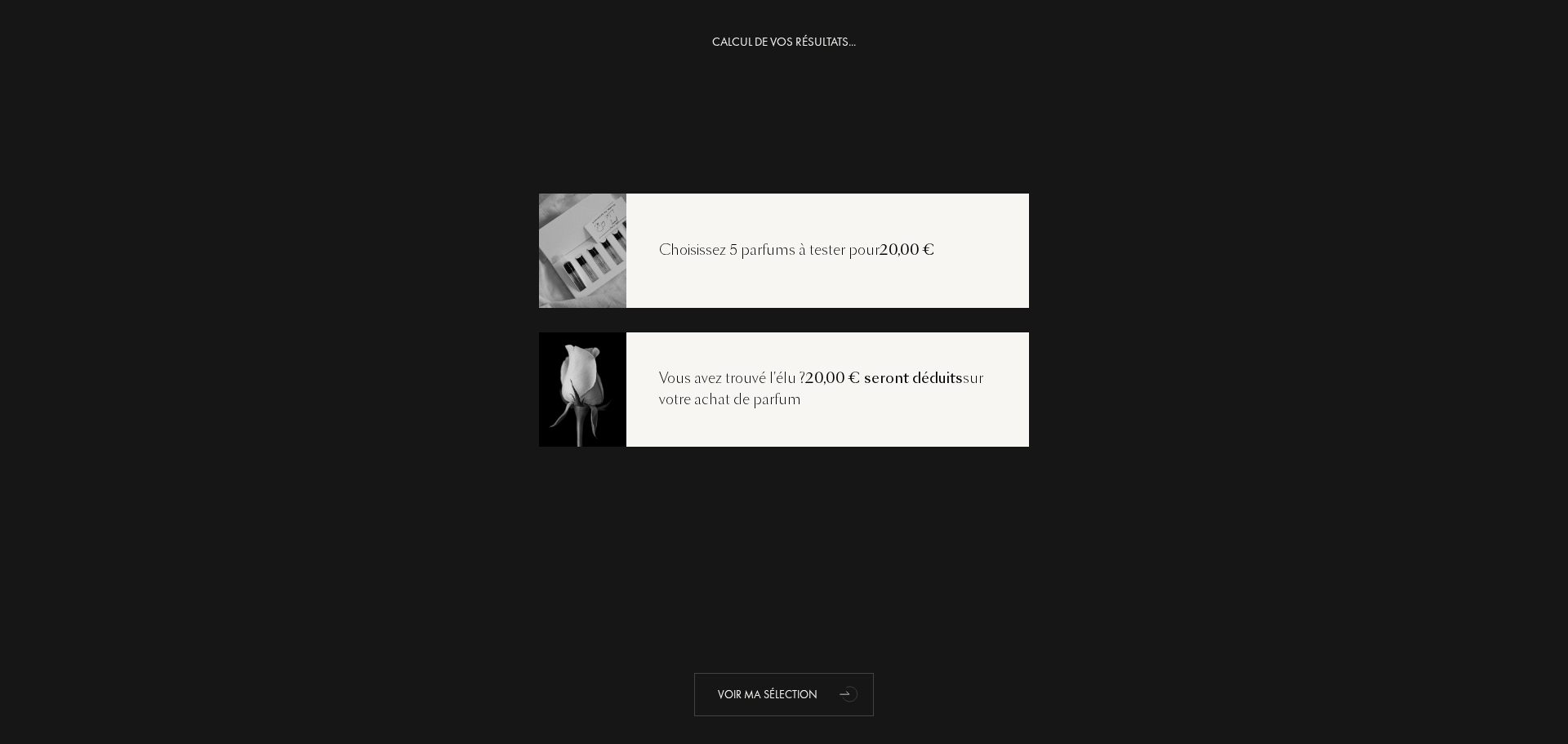
click at [765, 693] on div "Voir ma sélection" at bounding box center [783, 695] width 179 height 44
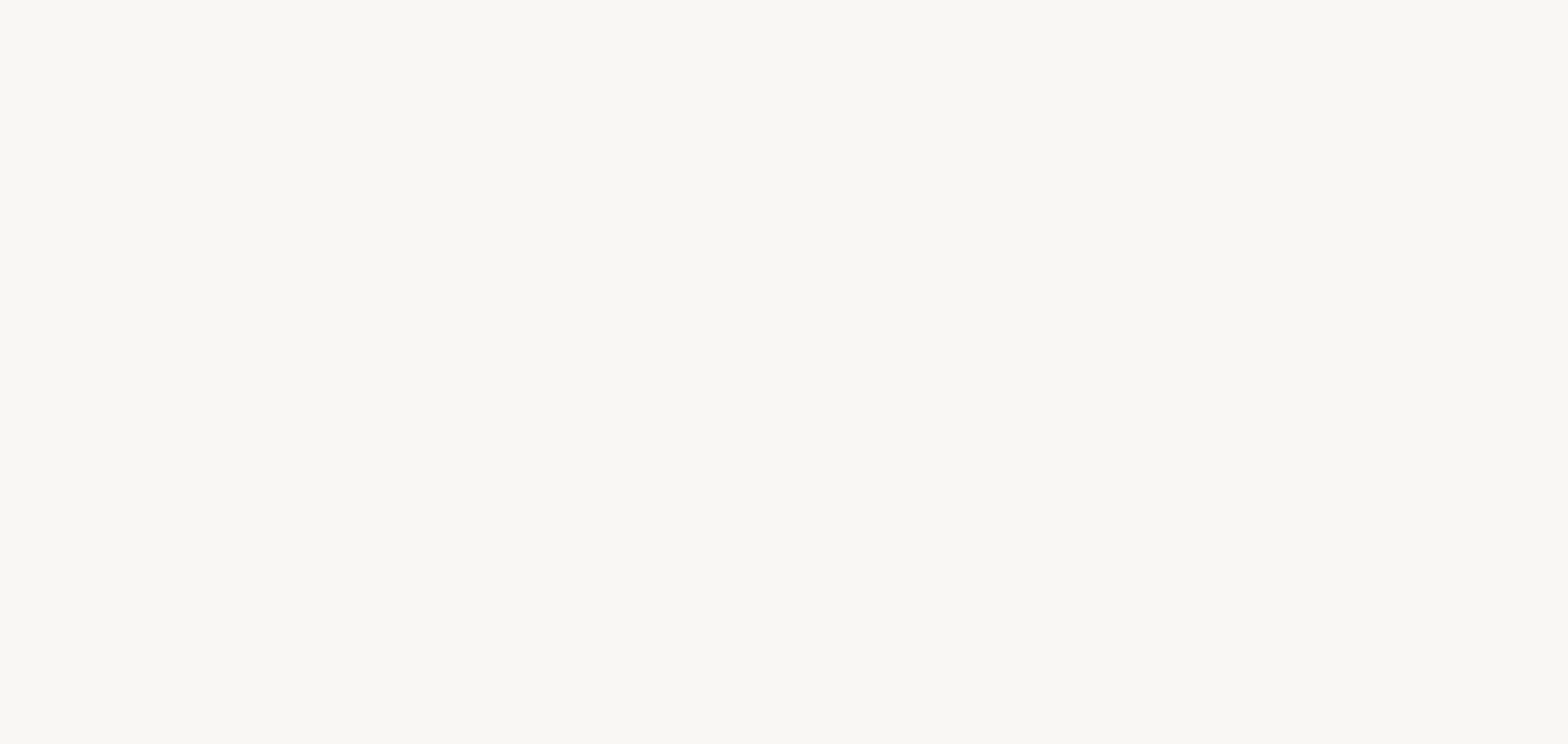
select select "FR"
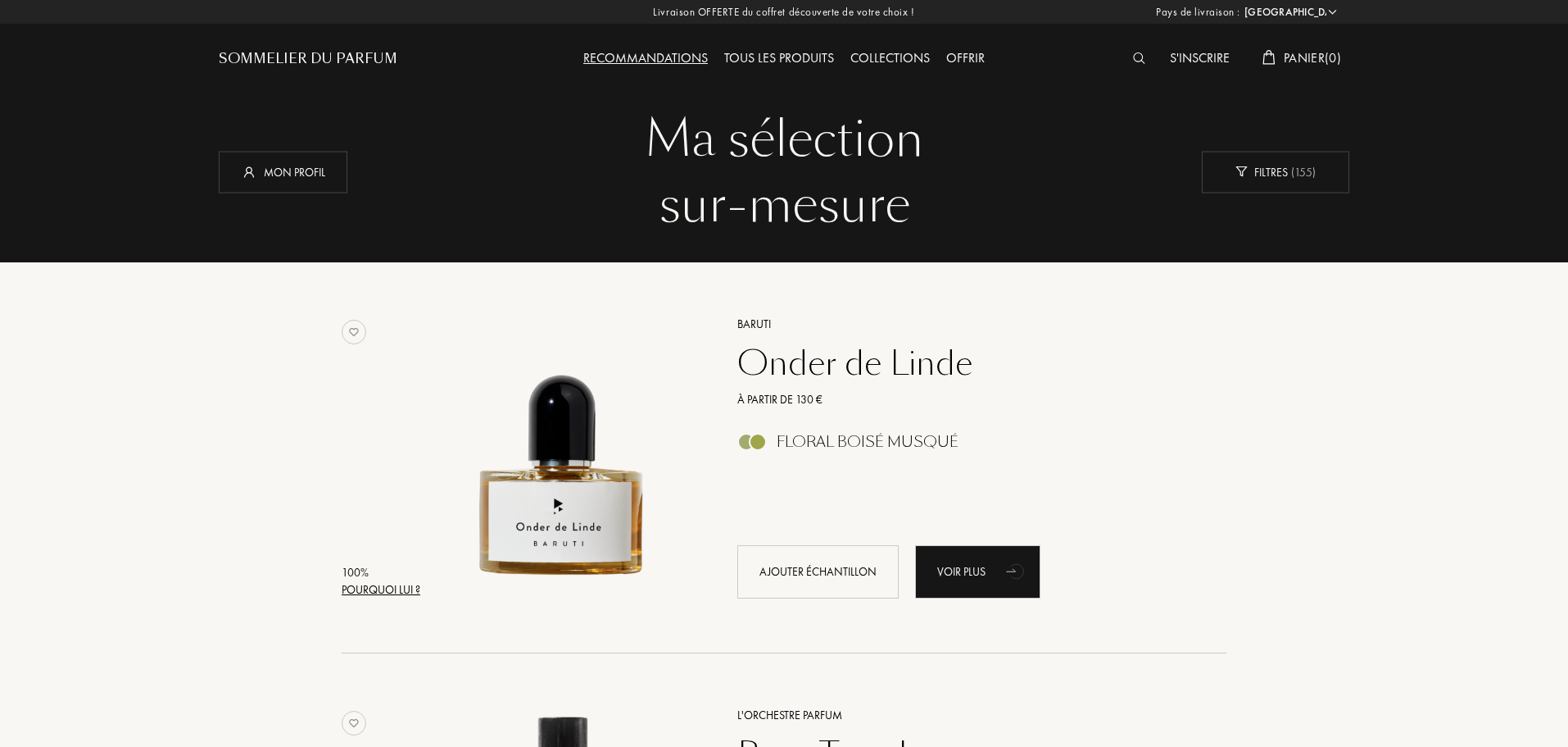
click at [827, 371] on div "Onder de Linde" at bounding box center [964, 363] width 478 height 39
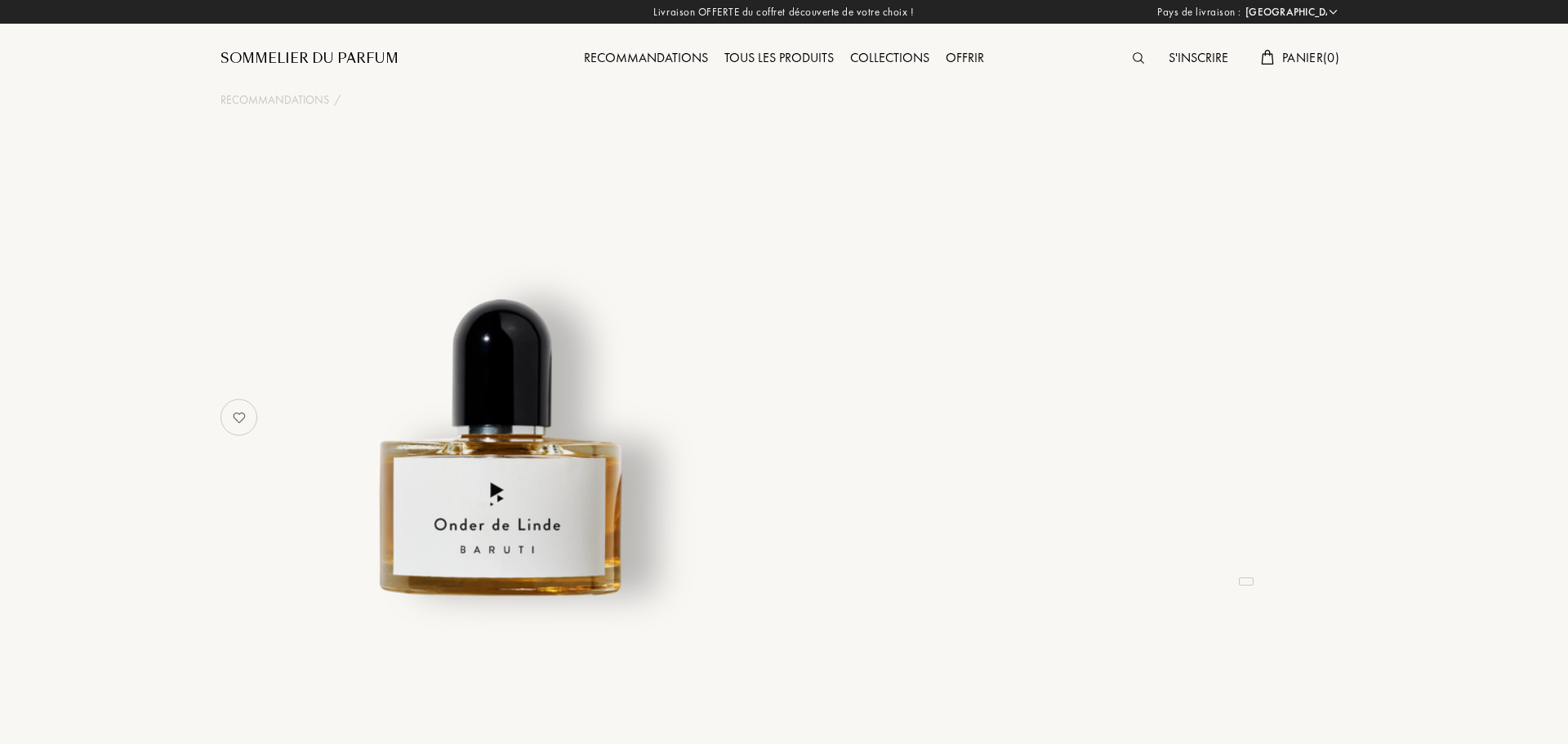
select select "FR"
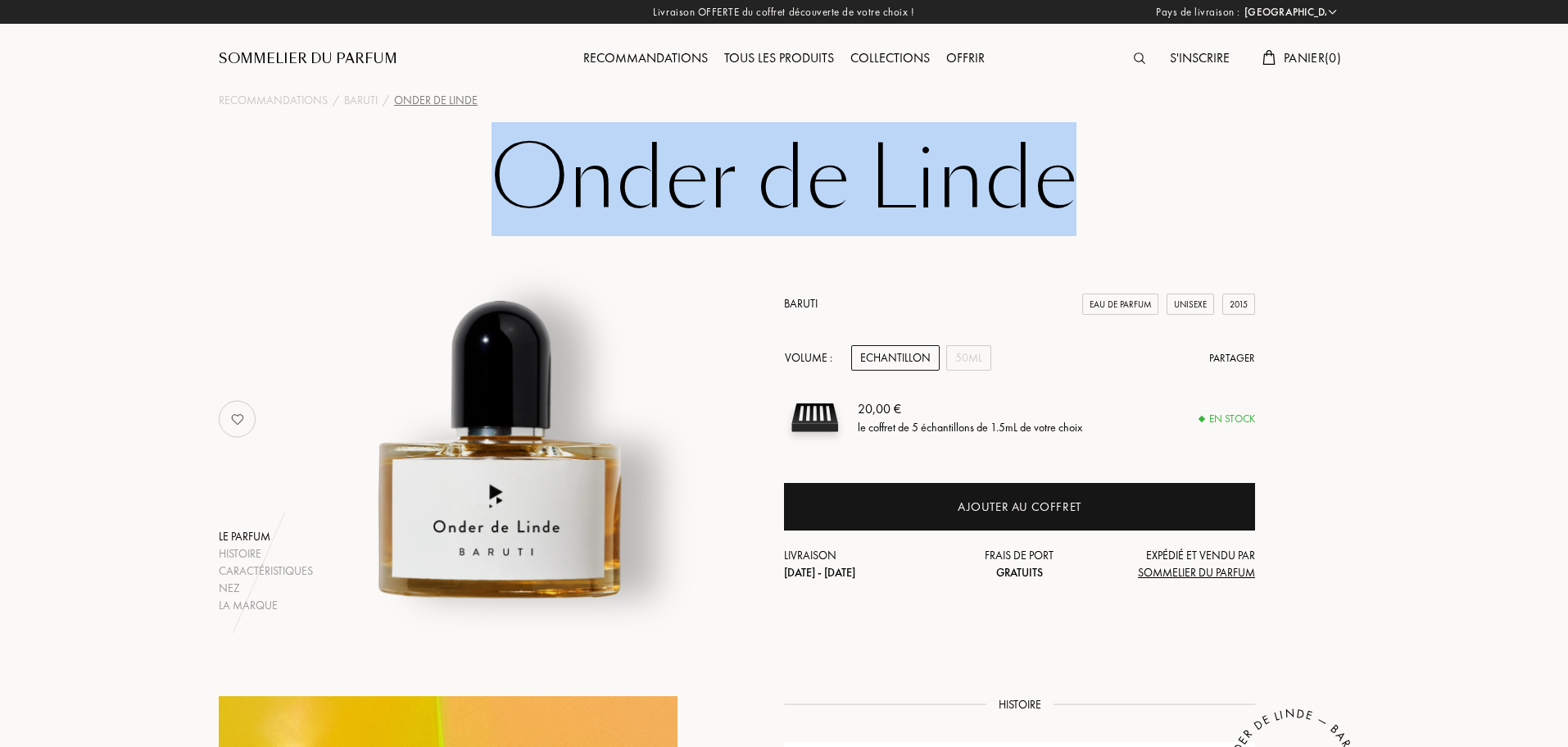
drag, startPoint x: 495, startPoint y: 194, endPoint x: 1107, endPoint y: 194, distance: 612.0
click at [1107, 194] on h1 "Onder de Linde" at bounding box center [784, 179] width 820 height 91
copy h1 "Onder de Linde"
click at [1334, 153] on div "Onder de Linde Le parfum Histoire Caractéristiques Nez La marque Baruti Eau de …" at bounding box center [784, 374] width 1180 height 480
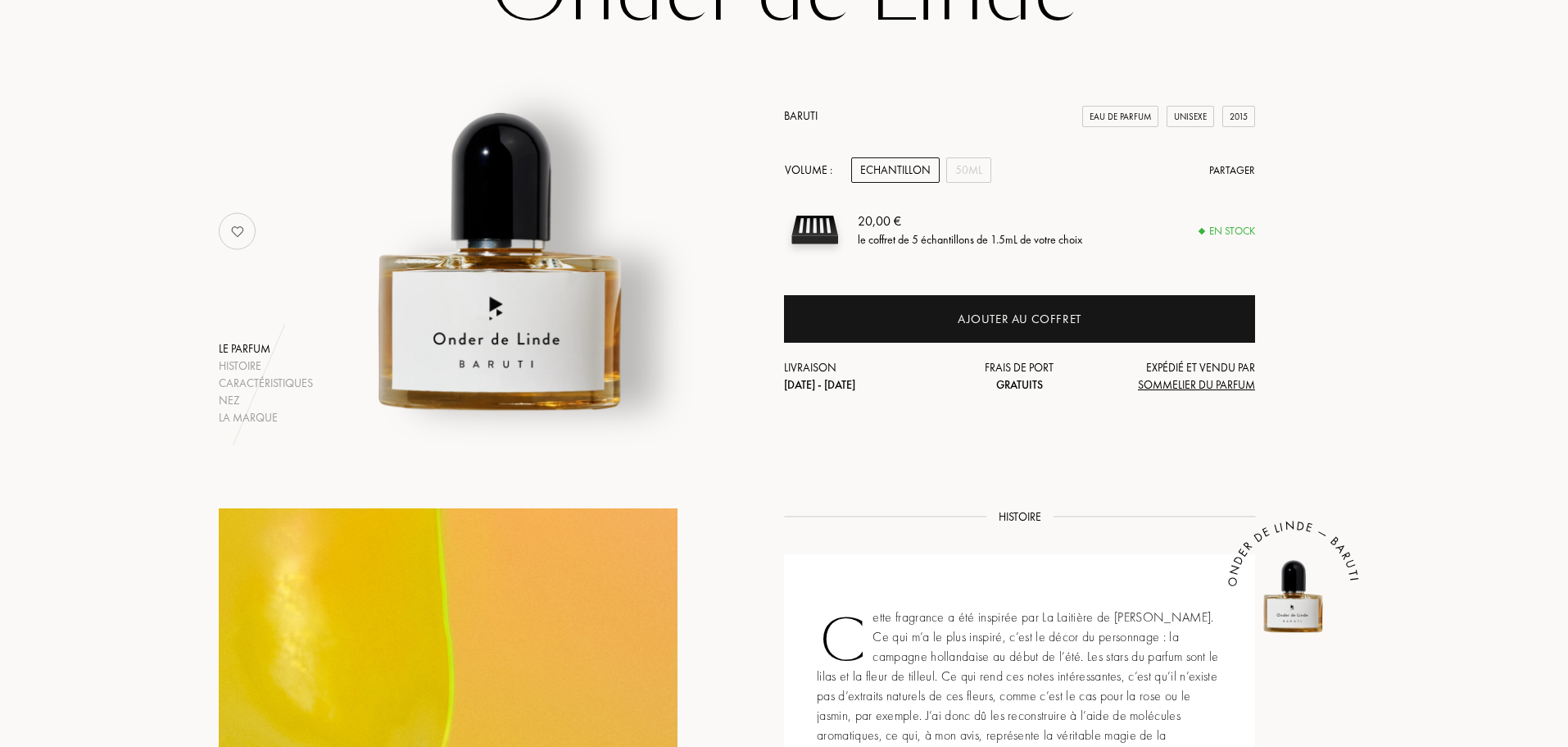
scroll to position [246, 0]
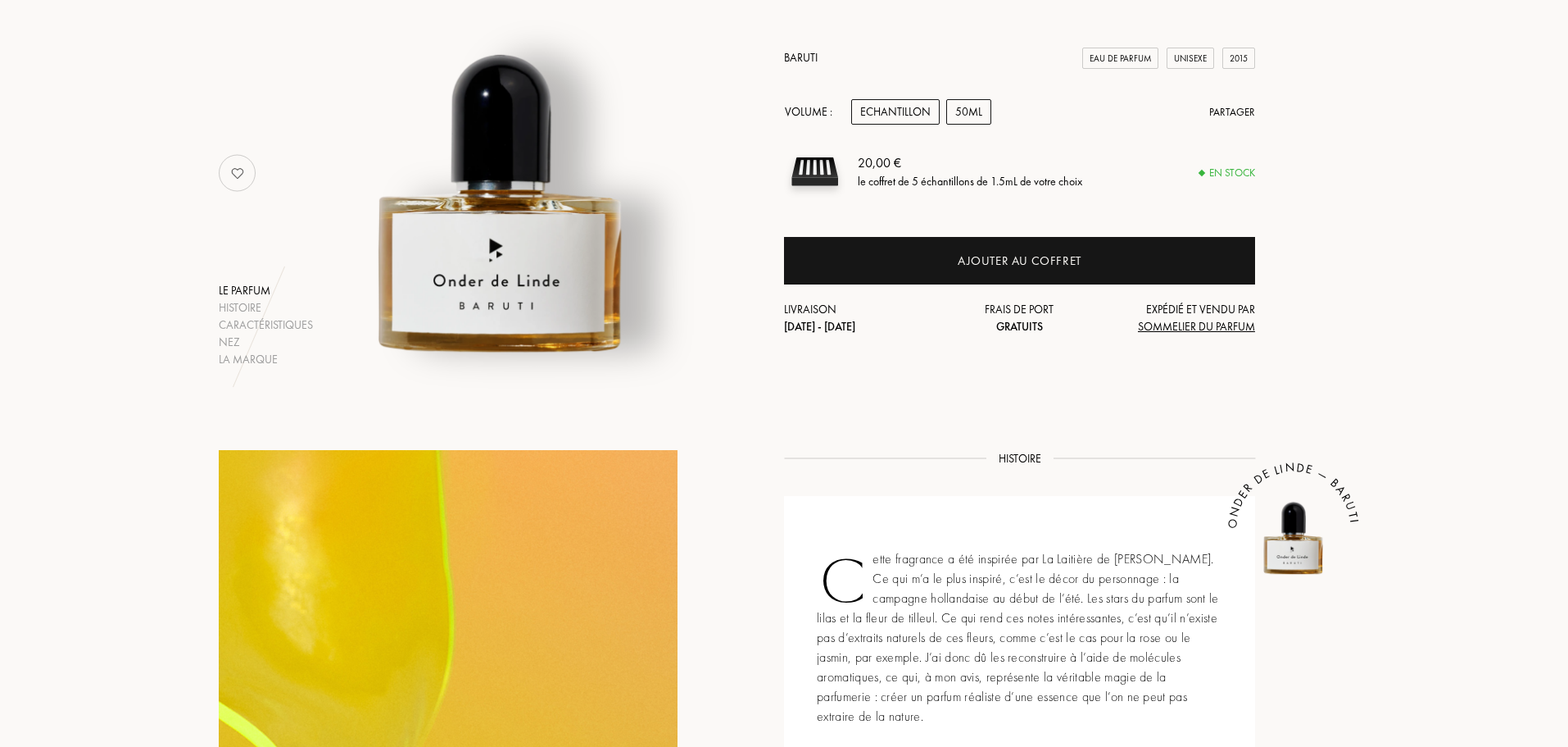
click at [979, 119] on div "50mL" at bounding box center [969, 112] width 45 height 26
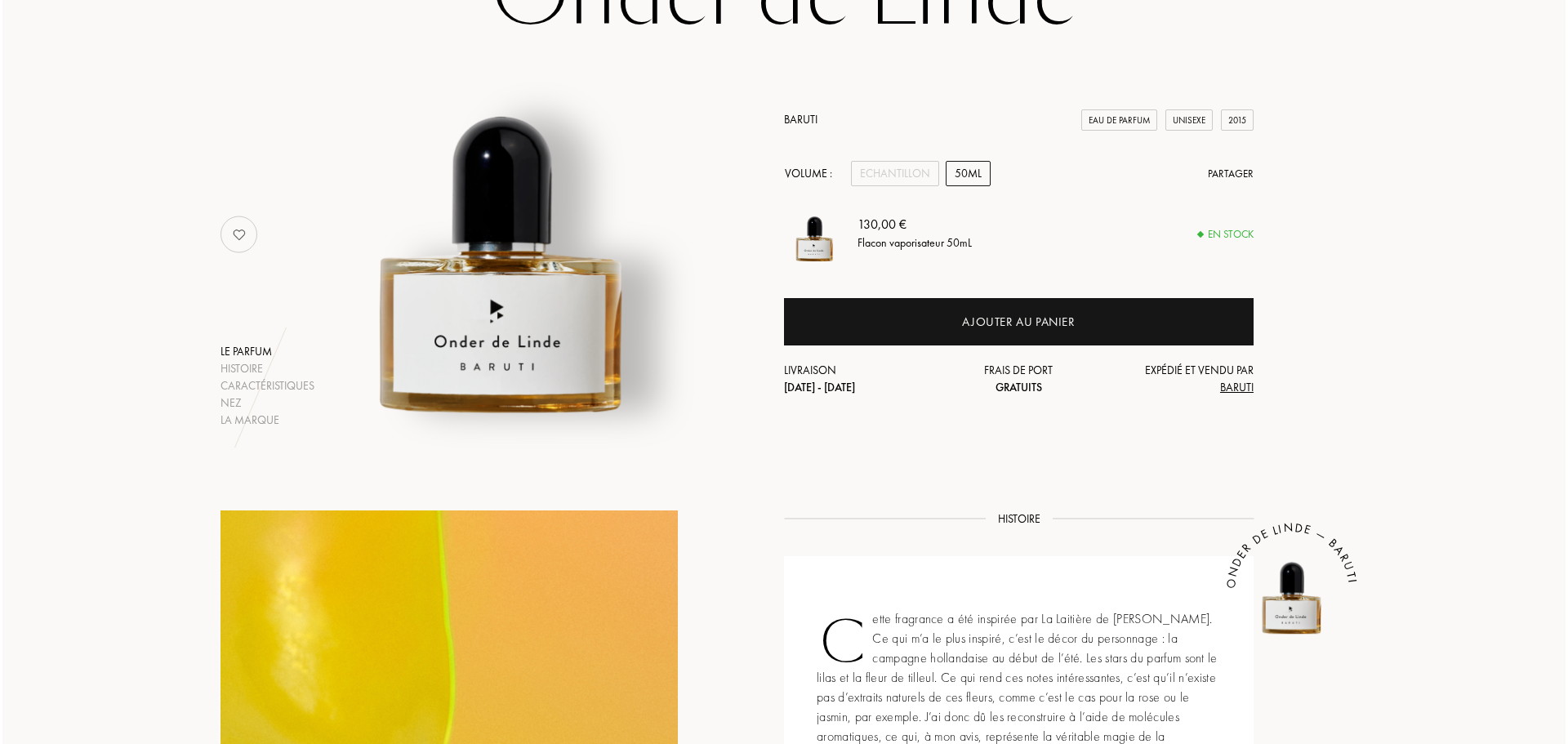
scroll to position [0, 0]
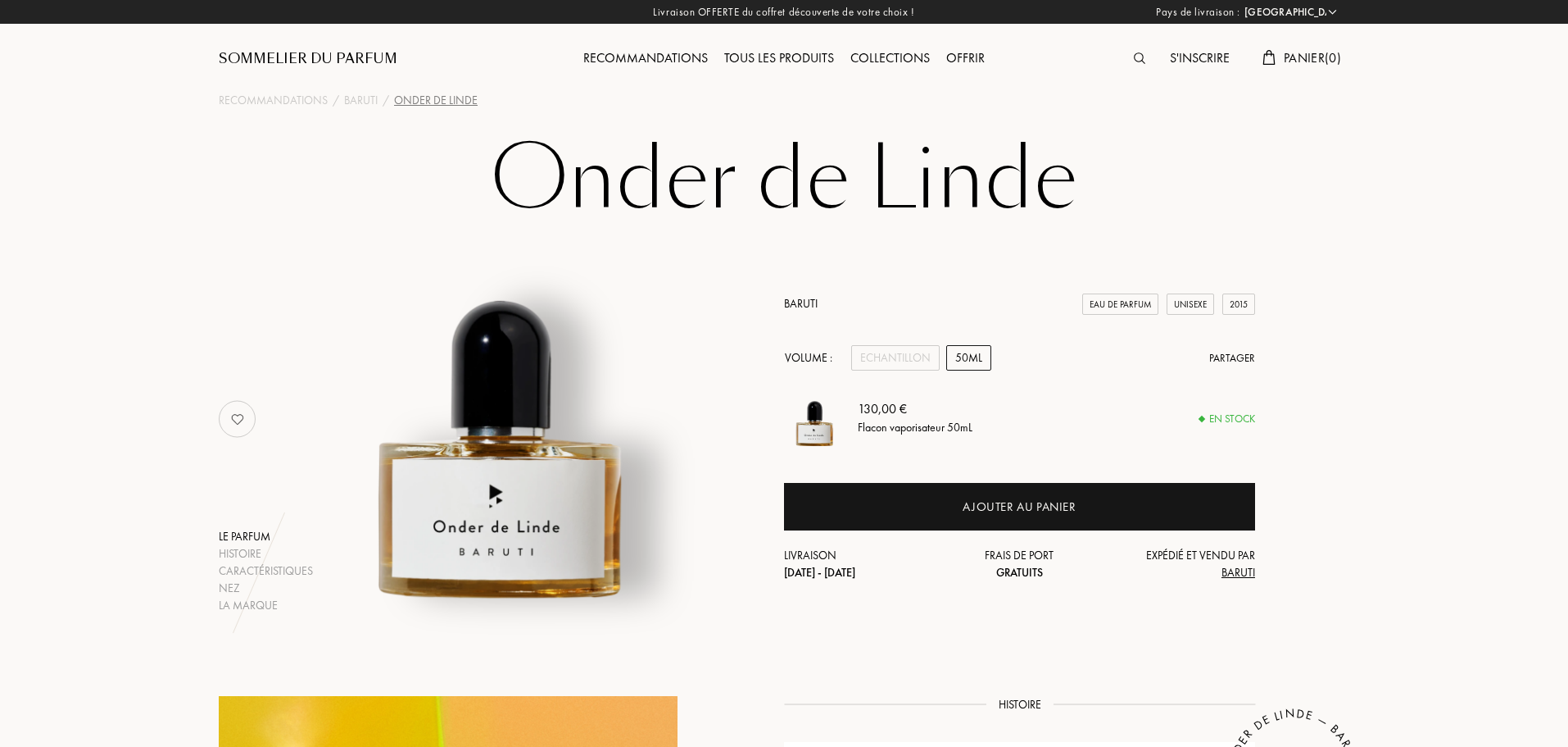
click at [1129, 64] on div at bounding box center [1143, 59] width 36 height 21
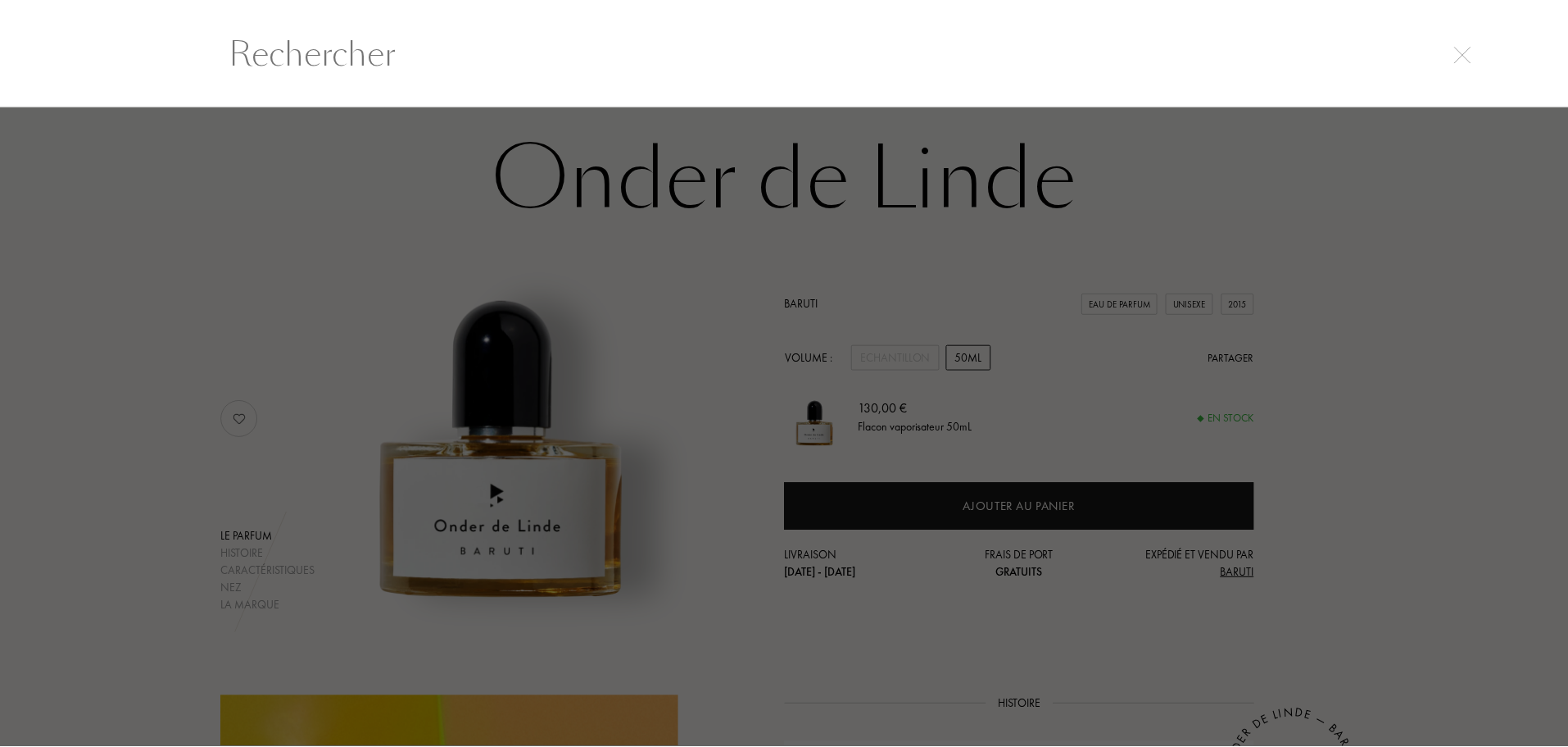
scroll to position [1, 0]
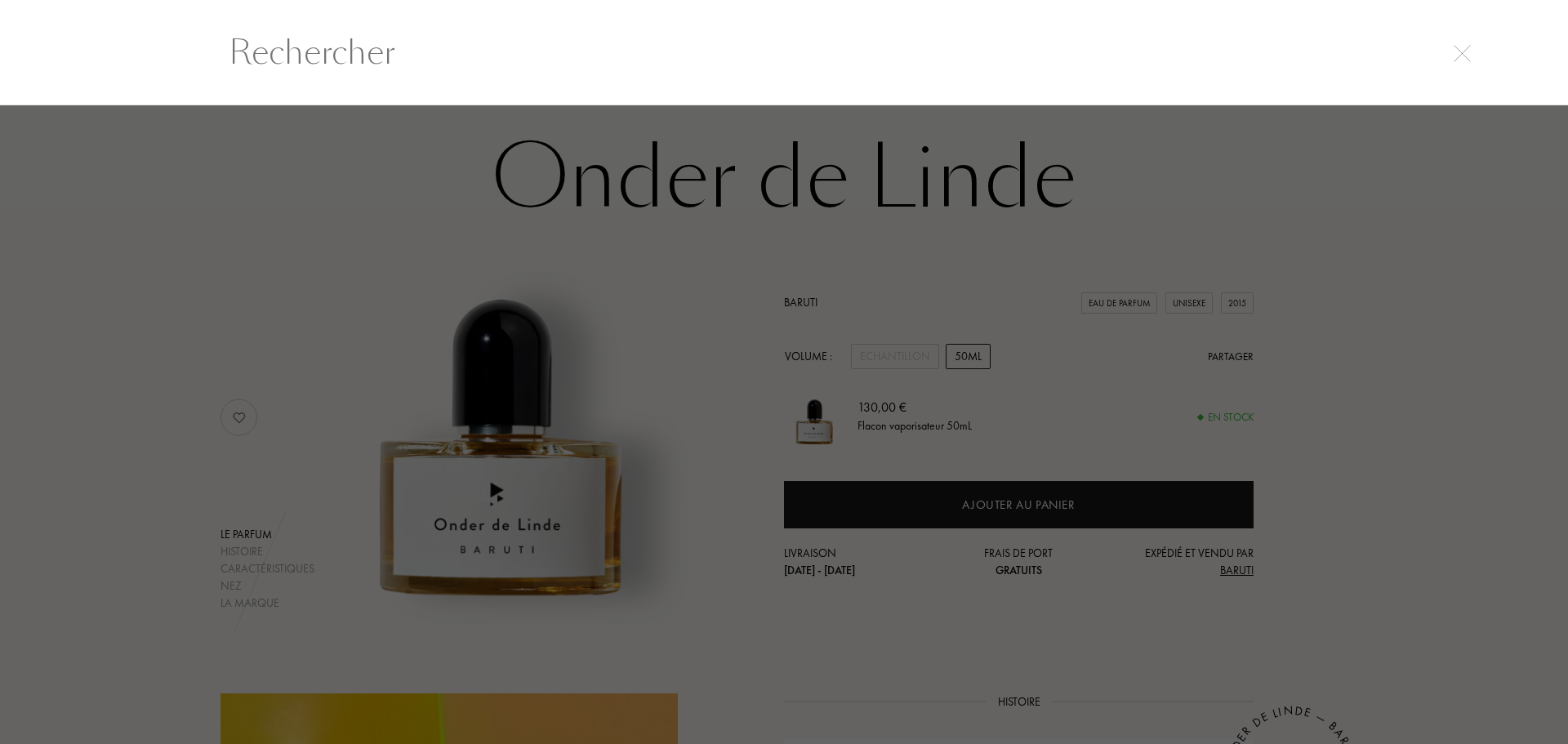
click at [962, 68] on input "text" at bounding box center [783, 52] width 1176 height 49
click at [956, 46] on input "text" at bounding box center [783, 52] width 1176 height 49
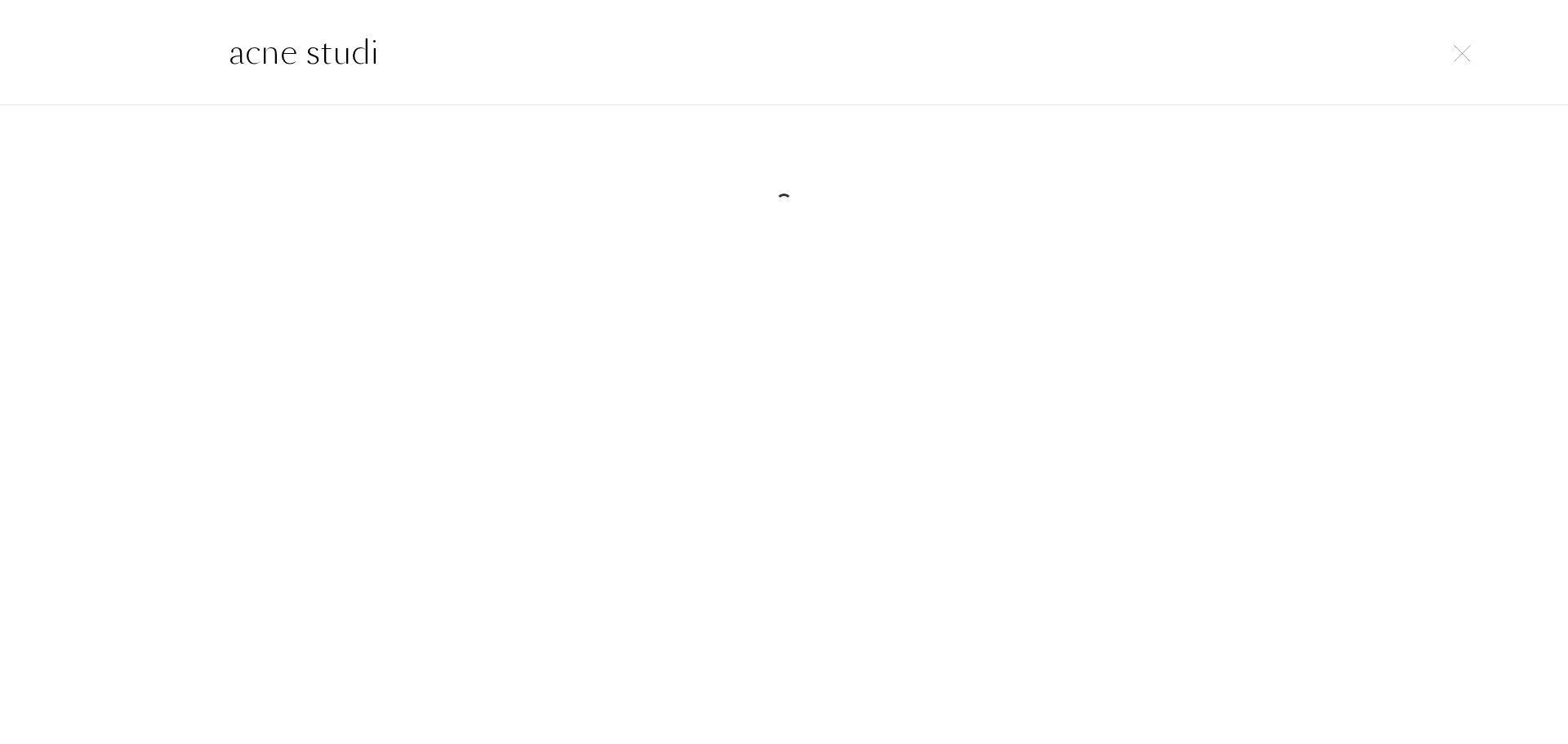
type input "acne studio"
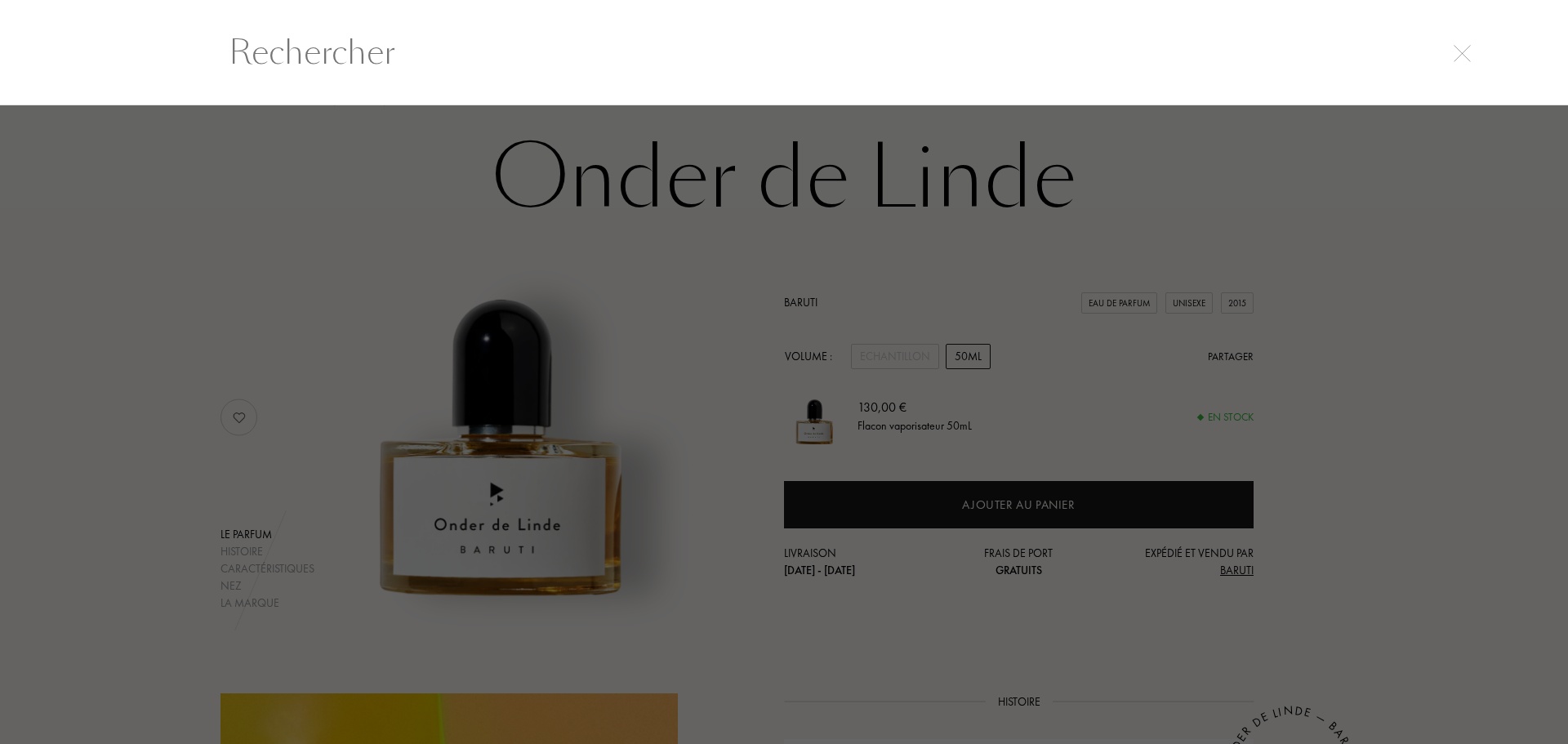
click at [1456, 56] on img at bounding box center [1461, 53] width 17 height 17
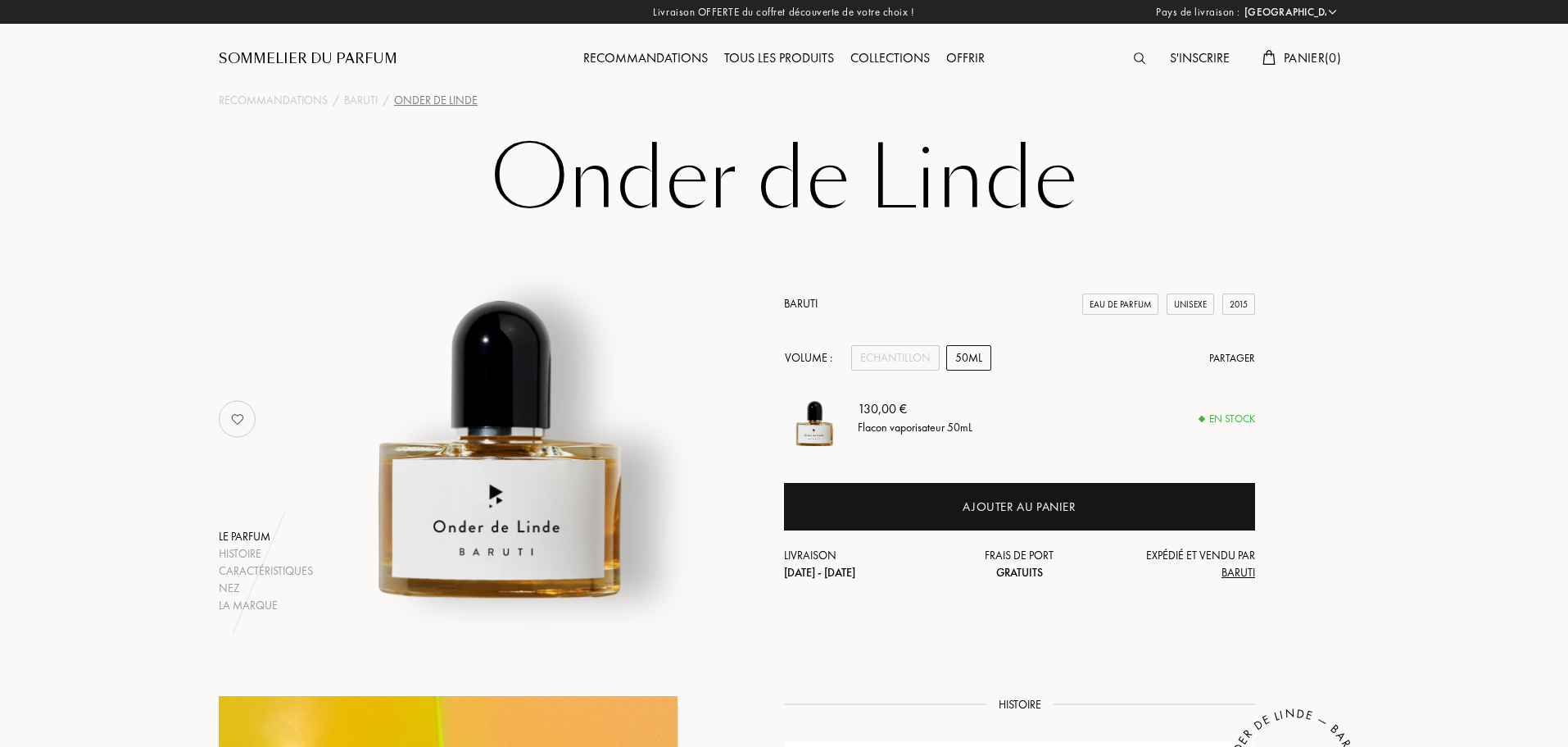
click at [304, 59] on div "Sommelier du Parfum" at bounding box center [307, 59] width 178 height 20
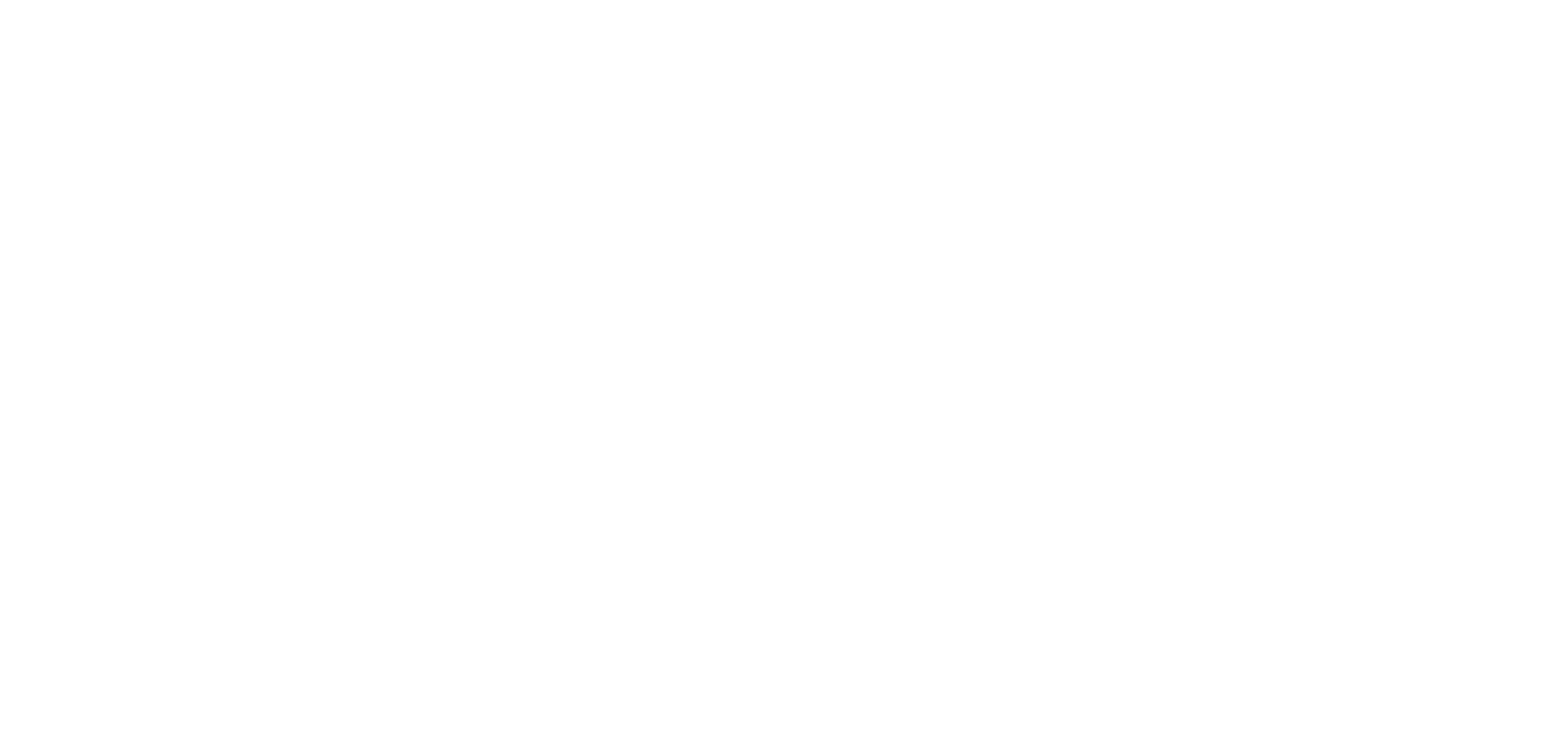
select select "FR"
